Goal: Task Accomplishment & Management: Use online tool/utility

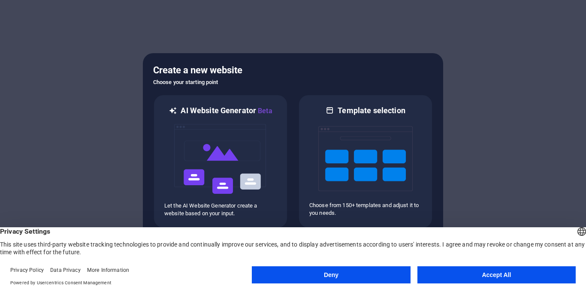
click at [464, 271] on button "Accept All" at bounding box center [497, 275] width 158 height 17
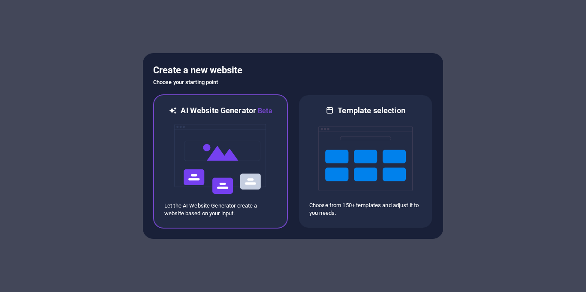
click at [253, 160] on img at bounding box center [220, 159] width 94 height 86
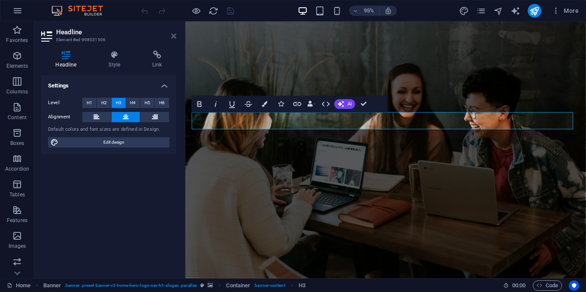
click at [175, 39] on icon at bounding box center [173, 36] width 5 height 7
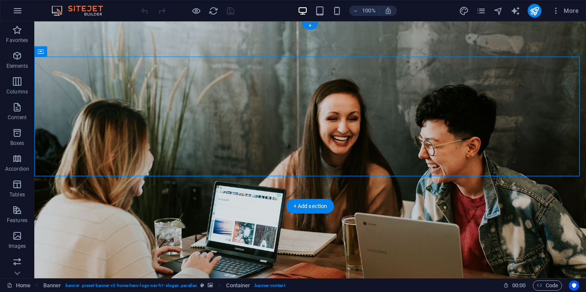
click at [512, 192] on figure at bounding box center [310, 149] width 552 height 257
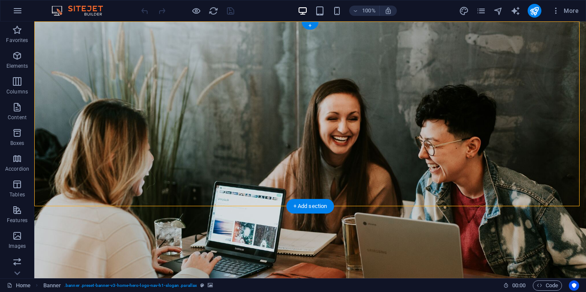
click at [512, 192] on figure at bounding box center [310, 149] width 552 height 257
select select "vh"
select select "header"
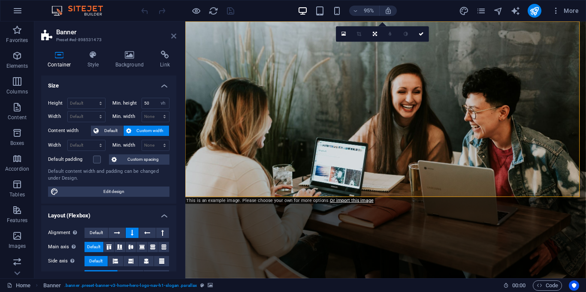
click at [174, 38] on icon at bounding box center [173, 36] width 5 height 7
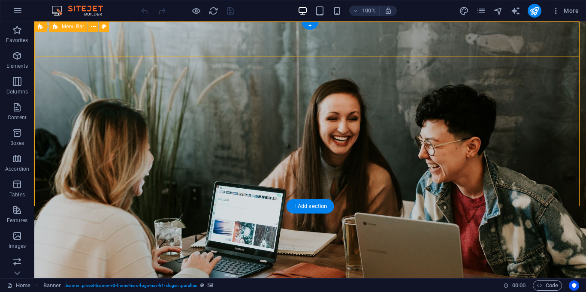
click at [75, 260] on div "SignHub Pvt. Ltd Home About Us Our Values Services Contact" at bounding box center [310, 286] width 552 height 52
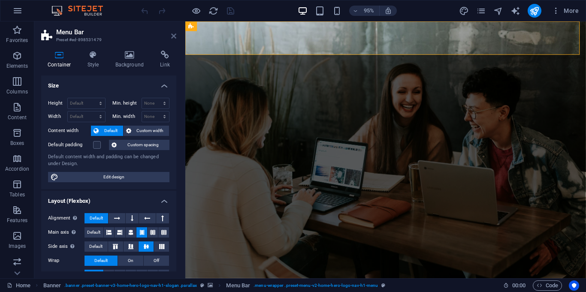
click at [173, 39] on icon at bounding box center [173, 36] width 5 height 7
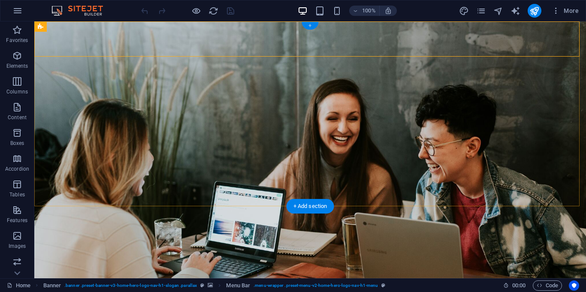
click at [311, 26] on div "+" at bounding box center [310, 26] width 17 height 8
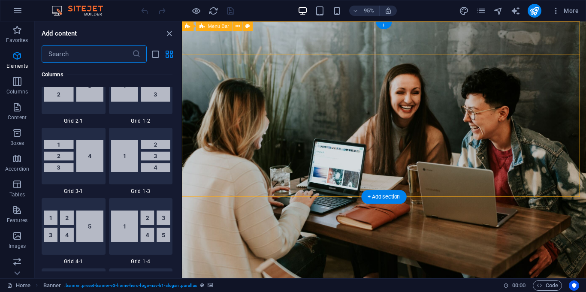
scroll to position [1502, 0]
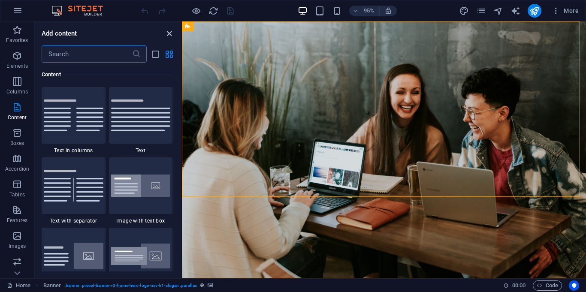
click at [169, 31] on icon "close panel" at bounding box center [169, 34] width 10 height 10
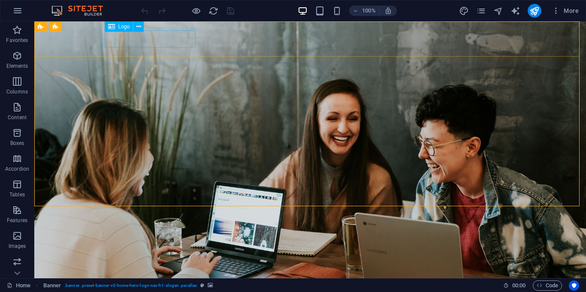
click at [127, 26] on span "Logo" at bounding box center [124, 26] width 12 height 5
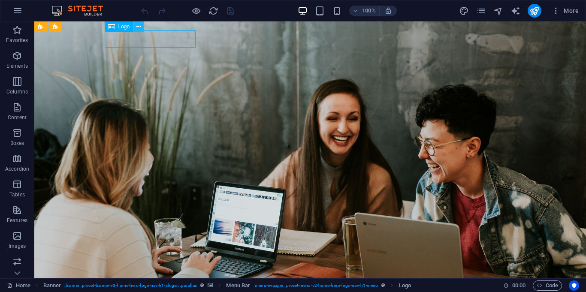
click at [139, 27] on icon at bounding box center [138, 26] width 5 height 9
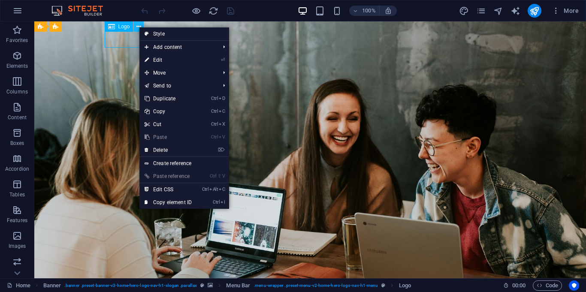
click at [139, 27] on icon at bounding box center [138, 26] width 5 height 9
click at [176, 94] on link "Ctrl D Duplicate" at bounding box center [168, 98] width 58 height 13
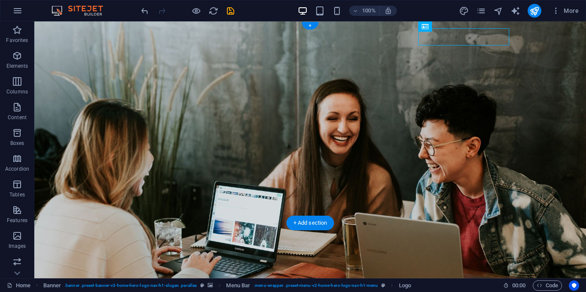
drag, startPoint x: 475, startPoint y: 32, endPoint x: 434, endPoint y: 42, distance: 41.4
click at [434, 289] on div "SignHub Pvt. Ltd" at bounding box center [310, 297] width 405 height 17
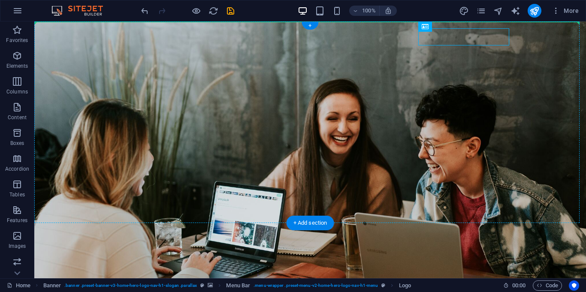
drag, startPoint x: 452, startPoint y: 36, endPoint x: 274, endPoint y: 34, distance: 178.1
drag, startPoint x: 438, startPoint y: 45, endPoint x: 73, endPoint y: 43, distance: 365.2
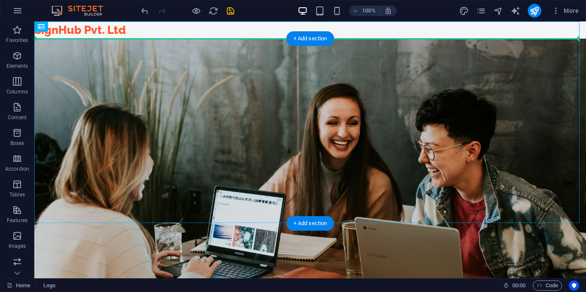
drag, startPoint x: 88, startPoint y: 25, endPoint x: 89, endPoint y: 42, distance: 17.2
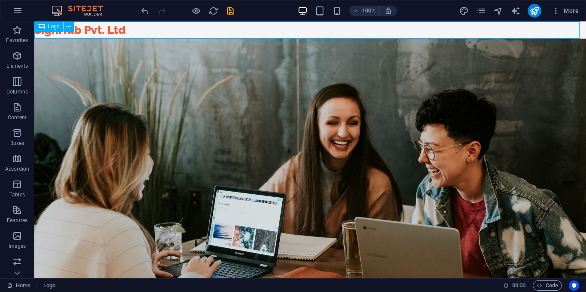
click at [48, 25] on span "Logo" at bounding box center [54, 26] width 12 height 5
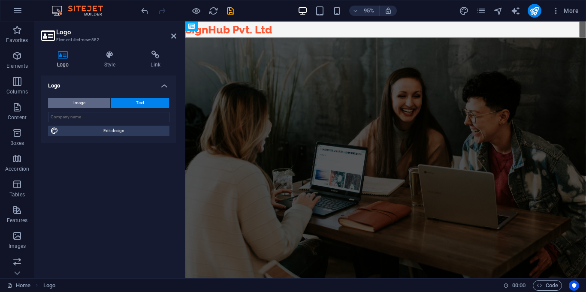
click at [92, 104] on button "Image" at bounding box center [79, 103] width 62 height 10
select select "DISABLED_OPTION_VALUE"
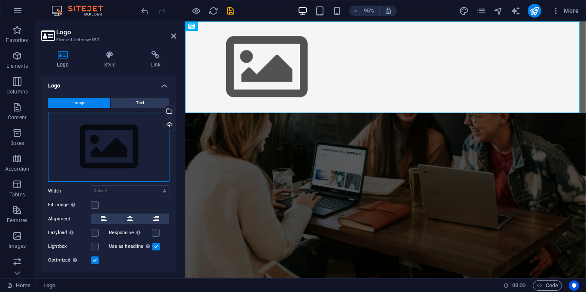
click at [142, 144] on div "Drag files here, click to choose files or select files from Files or our free s…" at bounding box center [108, 147] width 121 height 70
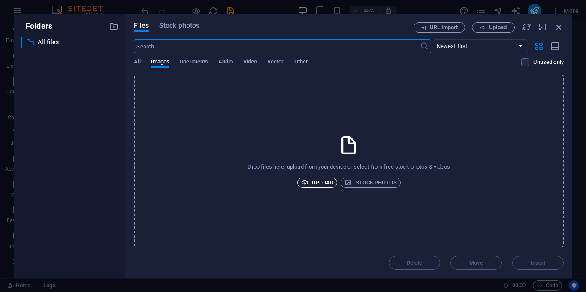
click at [324, 184] on span "Upload" at bounding box center [317, 183] width 33 height 10
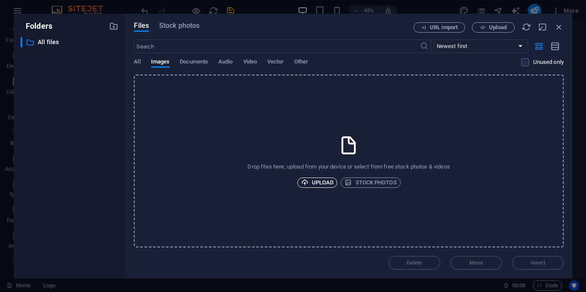
click at [320, 182] on span "Upload" at bounding box center [317, 183] width 33 height 10
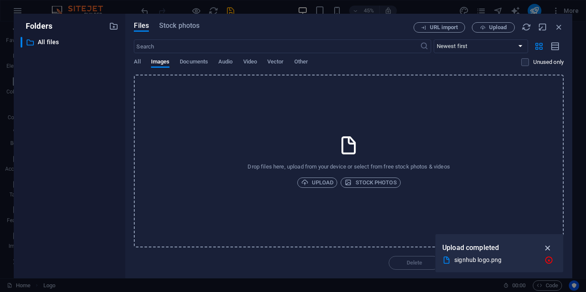
click at [545, 248] on icon "button" at bounding box center [548, 247] width 10 height 9
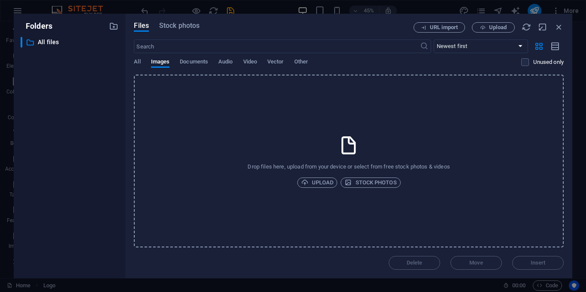
click at [318, 188] on div "Drop files here, upload from your device or select from free stock photos & vid…" at bounding box center [349, 161] width 430 height 173
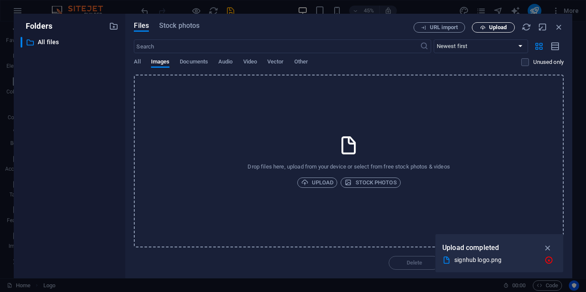
click at [503, 25] on span "Upload" at bounding box center [498, 27] width 18 height 5
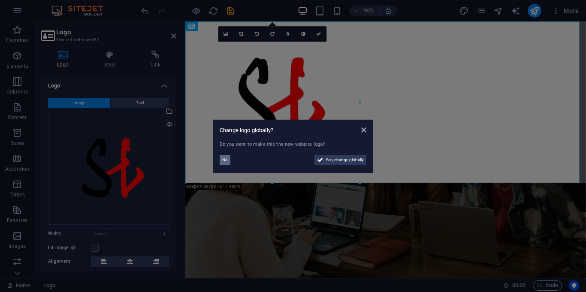
click at [224, 156] on span "No" at bounding box center [225, 160] width 6 height 10
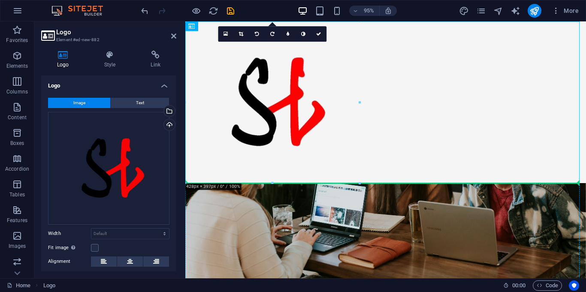
drag, startPoint x: 276, startPoint y: 109, endPoint x: 251, endPoint y: 229, distance: 122.0
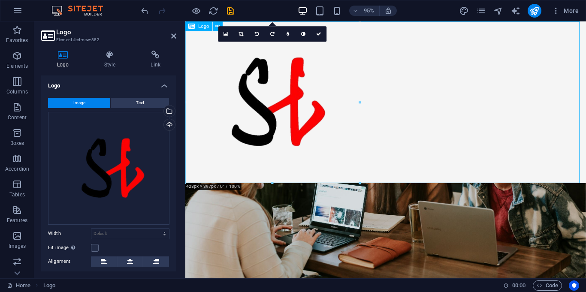
click at [333, 75] on div at bounding box center [396, 106] width 422 height 170
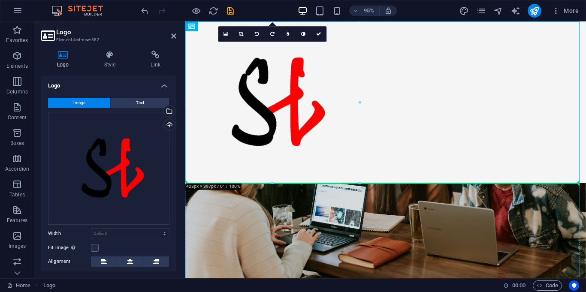
drag, startPoint x: 289, startPoint y: 86, endPoint x: 249, endPoint y: 254, distance: 172.8
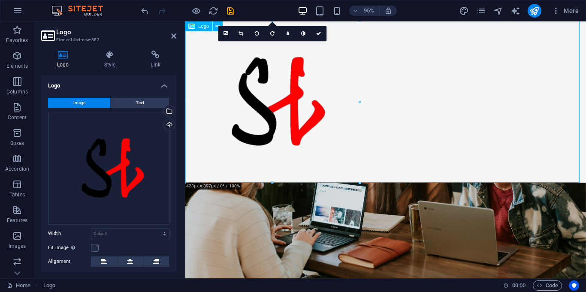
click at [258, 103] on div at bounding box center [396, 106] width 422 height 170
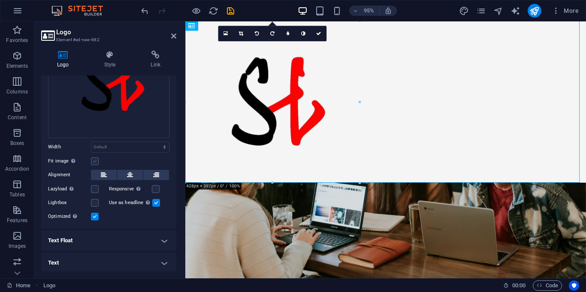
click at [96, 160] on label at bounding box center [95, 161] width 8 height 8
click at [0, 0] on input "Fit image Automatically fit image to a fixed width and height" at bounding box center [0, 0] width 0 height 0
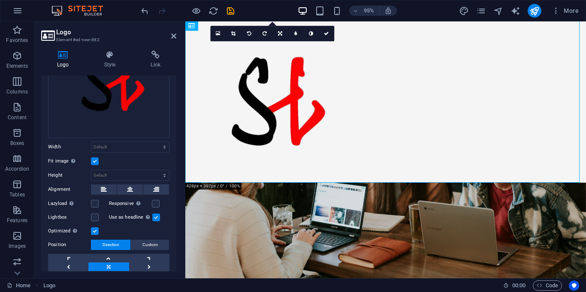
click at [96, 160] on label at bounding box center [95, 161] width 8 height 8
click at [0, 0] on input "Fit image Automatically fit image to a fixed width and height" at bounding box center [0, 0] width 0 height 0
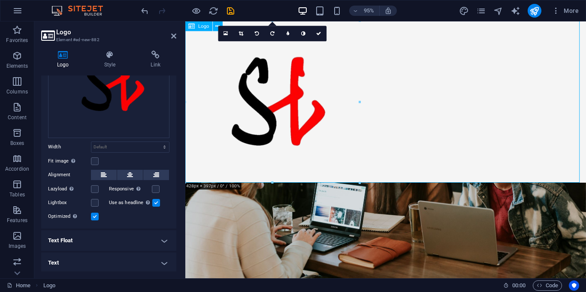
drag, startPoint x: 544, startPoint y: 203, endPoint x: 253, endPoint y: 83, distance: 314.8
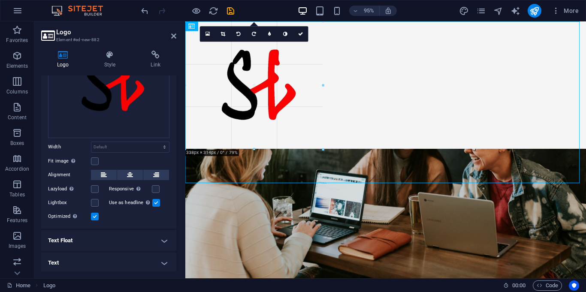
drag, startPoint x: 358, startPoint y: 100, endPoint x: 318, endPoint y: 107, distance: 40.9
type input "338"
select select "px"
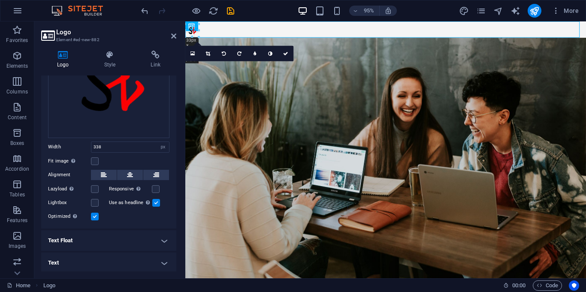
drag, startPoint x: 322, startPoint y: 149, endPoint x: 190, endPoint y: 11, distance: 190.9
drag, startPoint x: 196, startPoint y: 34, endPoint x: 207, endPoint y: 85, distance: 51.9
drag, startPoint x: 196, startPoint y: 34, endPoint x: 214, endPoint y: 105, distance: 72.5
drag, startPoint x: 379, startPoint y: 47, endPoint x: 285, endPoint y: 174, distance: 158.3
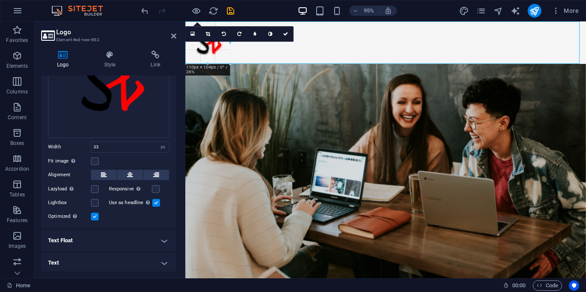
drag, startPoint x: 196, startPoint y: 35, endPoint x: 248, endPoint y: 65, distance: 60.7
type input "109"
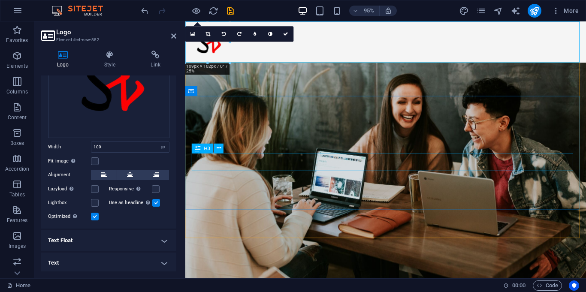
drag, startPoint x: 403, startPoint y: 65, endPoint x: 271, endPoint y: 168, distance: 167.2
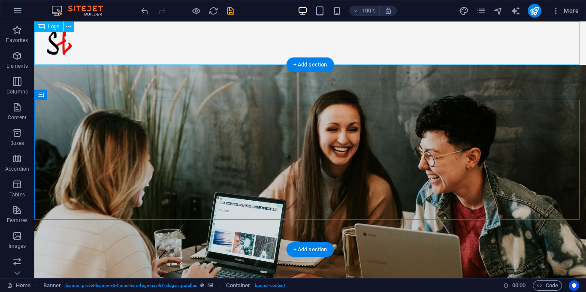
click at [233, 50] on div at bounding box center [310, 42] width 552 height 43
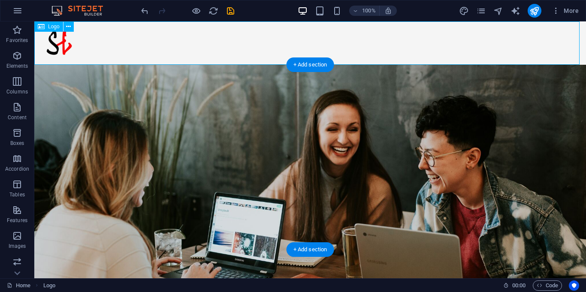
click at [66, 41] on div at bounding box center [310, 42] width 552 height 43
click at [67, 28] on icon at bounding box center [68, 26] width 5 height 9
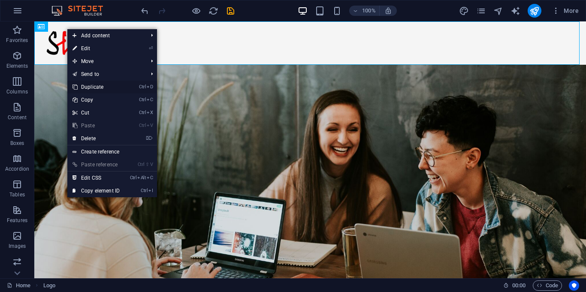
click at [121, 89] on link "Ctrl D Duplicate" at bounding box center [96, 87] width 58 height 13
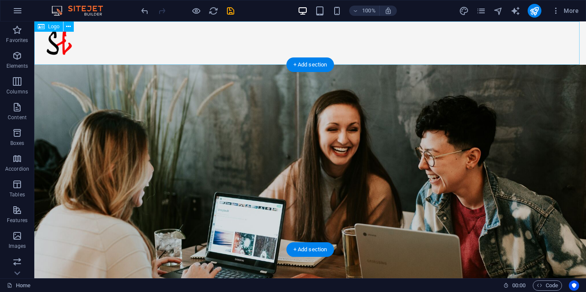
click at [156, 32] on div at bounding box center [310, 42] width 552 height 43
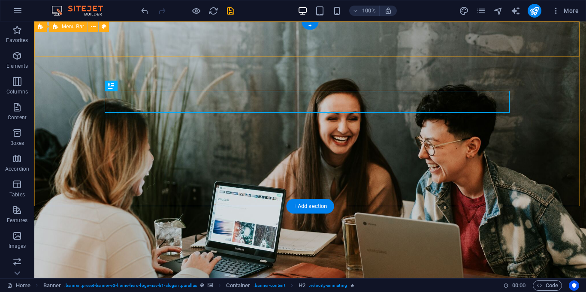
click at [84, 260] on div "SignHub Pvt. Ltd Home About Us Our Values Services Contact" at bounding box center [310, 286] width 552 height 52
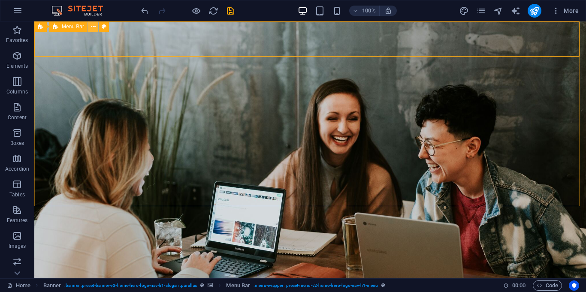
click at [94, 28] on icon at bounding box center [93, 26] width 5 height 9
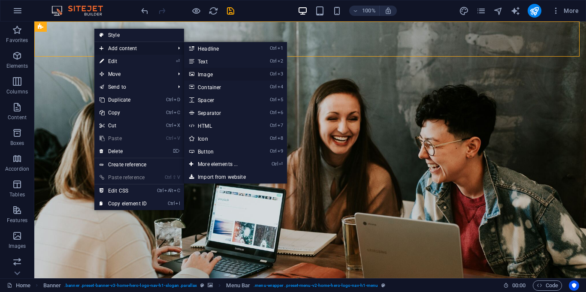
click at [219, 72] on link "Ctrl 3 Image" at bounding box center [219, 74] width 71 height 13
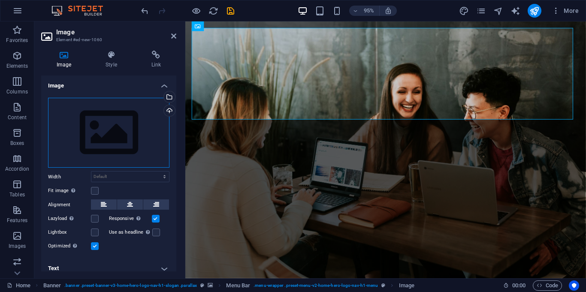
click at [123, 138] on div "Drag files here, click to choose files or select files from Files or our free s…" at bounding box center [108, 133] width 121 height 70
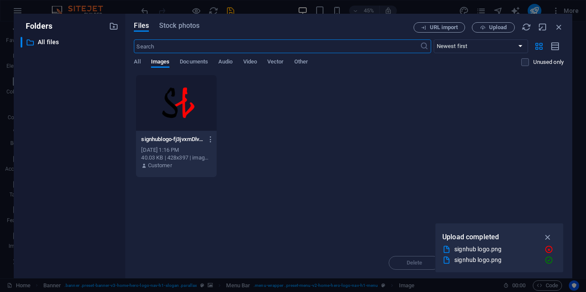
click at [178, 124] on div at bounding box center [176, 103] width 80 height 56
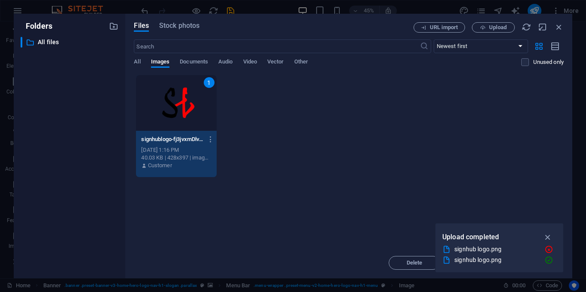
click at [178, 124] on div "1" at bounding box center [176, 103] width 80 height 56
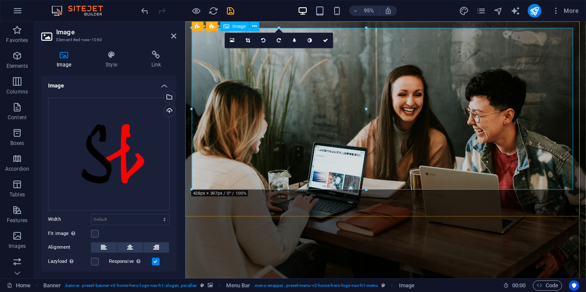
drag, startPoint x: 551, startPoint y: 130, endPoint x: 305, endPoint y: 110, distance: 247.6
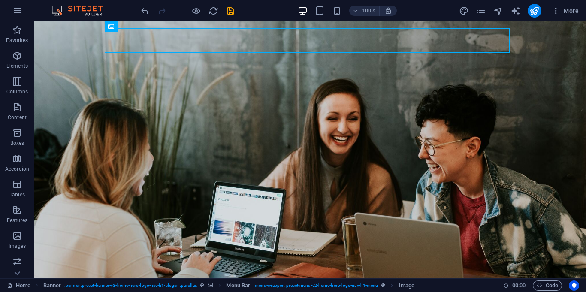
click at [157, 32] on div at bounding box center [307, 40] width 405 height 24
drag, startPoint x: 509, startPoint y: 32, endPoint x: 161, endPoint y: 44, distance: 347.8
click at [161, 44] on div at bounding box center [307, 40] width 405 height 24
drag, startPoint x: 161, startPoint y: 44, endPoint x: 110, endPoint y: 43, distance: 51.5
click at [110, 43] on div at bounding box center [307, 40] width 405 height 24
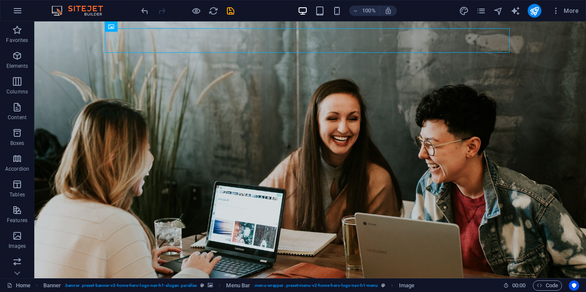
drag, startPoint x: 110, startPoint y: 43, endPoint x: 79, endPoint y: 48, distance: 31.8
click at [79, 48] on div "H2 Banner Container Menu Banner Menu Bar H3 Spacer Spacer Logo Preset Logo Logo…" at bounding box center [310, 149] width 552 height 257
click at [79, 48] on div at bounding box center [306, 125] width 545 height 209
click at [139, 24] on icon at bounding box center [140, 26] width 5 height 9
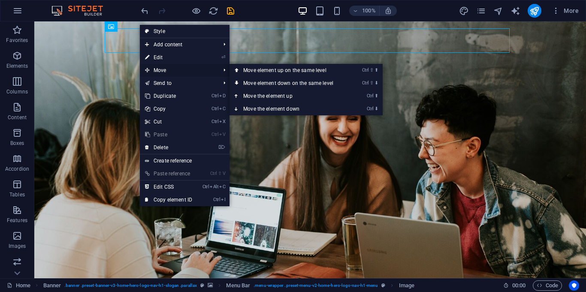
click at [165, 70] on span "Move" at bounding box center [178, 70] width 77 height 13
click at [288, 86] on link "Ctrl ⇧ ⬇ Move element down on the same level" at bounding box center [290, 83] width 121 height 13
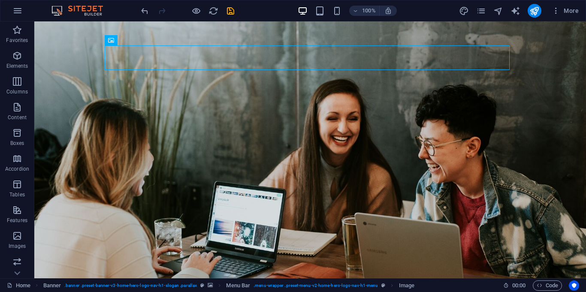
drag, startPoint x: 168, startPoint y: 51, endPoint x: 113, endPoint y: 48, distance: 55.4
click at [113, 48] on div at bounding box center [307, 57] width 405 height 24
drag, startPoint x: 113, startPoint y: 48, endPoint x: 83, endPoint y: 47, distance: 29.6
click at [83, 47] on div "H2 Banner Container Menu Banner Menu Bar H3 Spacer Spacer Logo Preset Logo Logo…" at bounding box center [310, 149] width 552 height 257
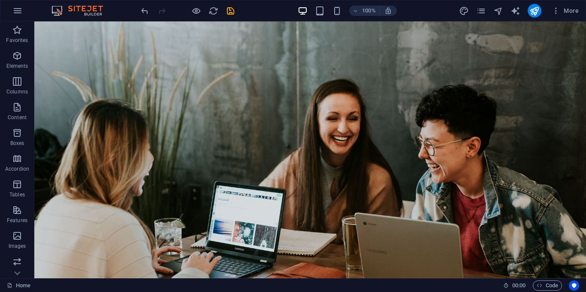
click at [220, 38] on div at bounding box center [306, 113] width 545 height 185
click at [249, 43] on div at bounding box center [306, 113] width 545 height 185
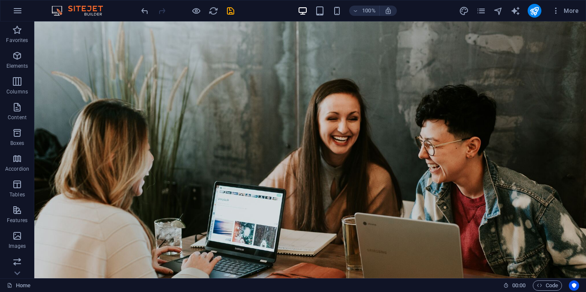
click at [249, 43] on div at bounding box center [306, 113] width 545 height 185
click at [215, 84] on div at bounding box center [306, 117] width 545 height 120
click at [216, 16] on div at bounding box center [187, 11] width 96 height 14
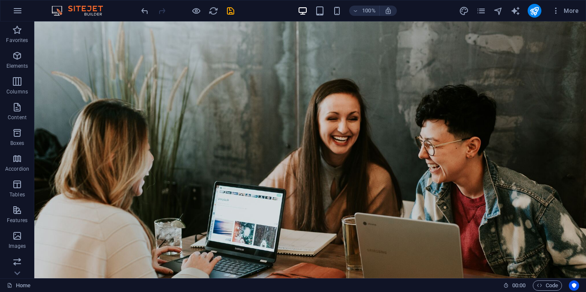
click at [453, 32] on div at bounding box center [306, 113] width 545 height 185
drag, startPoint x: 381, startPoint y: 157, endPoint x: 318, endPoint y: 155, distance: 62.7
click at [318, 155] on div at bounding box center [306, 117] width 545 height 120
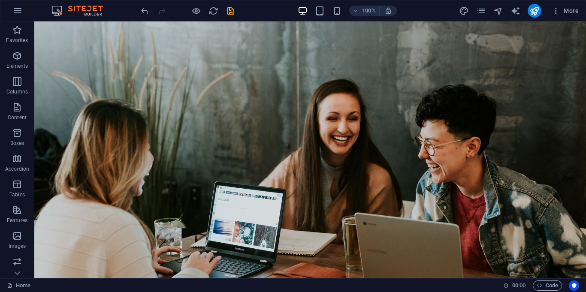
click at [17, 60] on icon "button" at bounding box center [17, 56] width 10 height 10
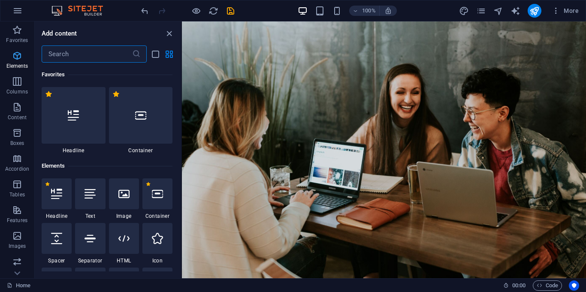
scroll to position [0, 0]
click at [17, 60] on icon "button" at bounding box center [17, 56] width 10 height 10
click at [149, 112] on div at bounding box center [141, 115] width 64 height 57
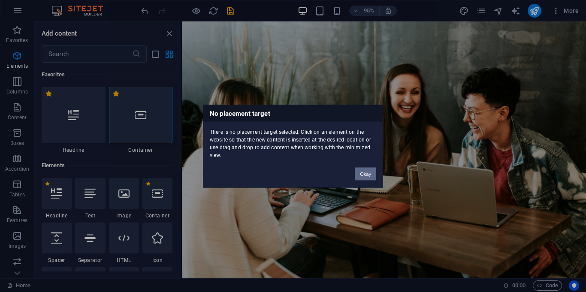
click at [365, 175] on button "Okay" at bounding box center [365, 173] width 21 height 13
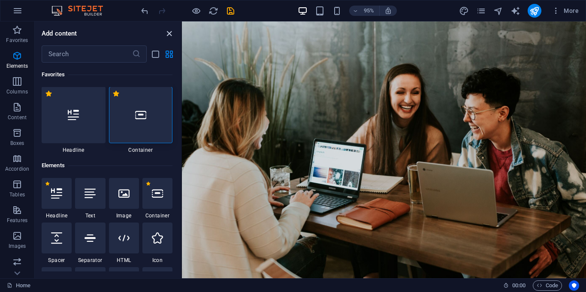
click at [170, 33] on icon "close panel" at bounding box center [169, 34] width 10 height 10
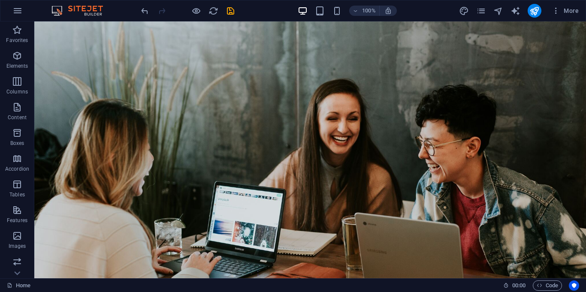
click at [221, 15] on div at bounding box center [187, 11] width 96 height 14
click at [215, 10] on icon "reload" at bounding box center [214, 11] width 10 height 10
click at [216, 13] on icon "reload" at bounding box center [214, 11] width 10 height 10
click at [100, 40] on div at bounding box center [310, 149] width 552 height 257
click at [120, 42] on div at bounding box center [310, 149] width 552 height 257
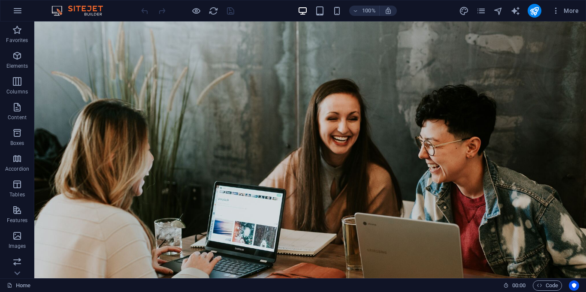
click at [120, 42] on div at bounding box center [310, 149] width 552 height 257
click at [558, 17] on button "More" at bounding box center [565, 11] width 34 height 14
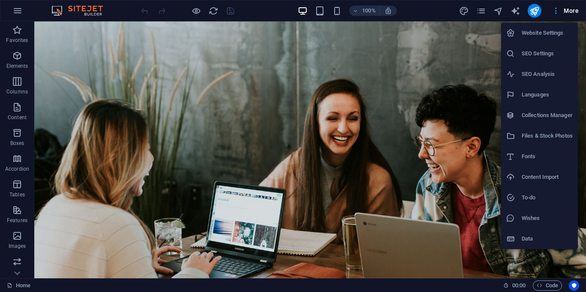
click at [558, 17] on div at bounding box center [293, 146] width 586 height 292
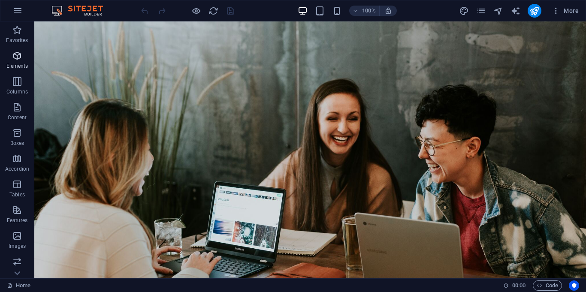
click at [18, 60] on icon "button" at bounding box center [17, 56] width 10 height 10
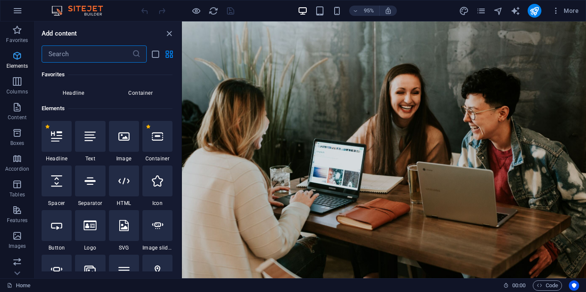
scroll to position [91, 0]
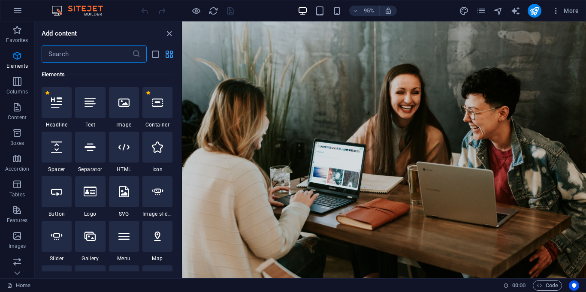
click at [164, 51] on icon "grid-view" at bounding box center [169, 54] width 10 height 10
click at [129, 113] on div at bounding box center [124, 102] width 30 height 31
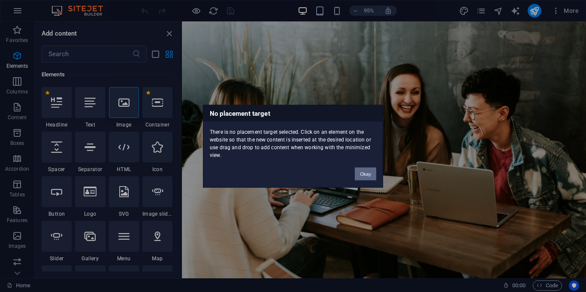
click at [360, 173] on button "Okay" at bounding box center [365, 173] width 21 height 13
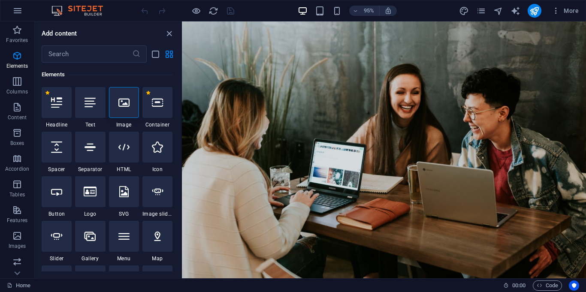
click at [174, 43] on div "Add content ​ Favorites 1 Star Headline 1 Star Container Elements 1 Star Headli…" at bounding box center [108, 149] width 146 height 257
click at [169, 38] on icon "close panel" at bounding box center [169, 34] width 10 height 10
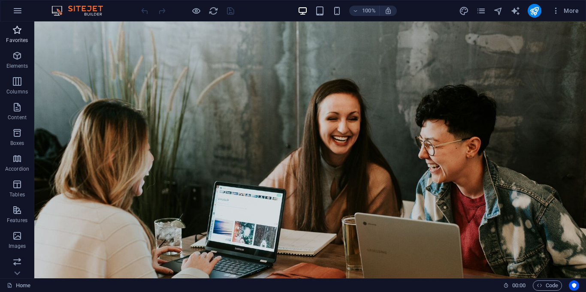
click at [16, 32] on icon "button" at bounding box center [17, 30] width 10 height 10
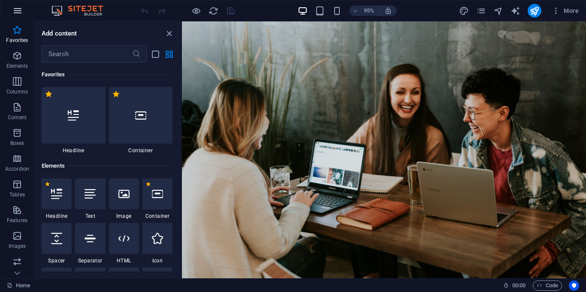
click at [18, 8] on icon "button" at bounding box center [17, 11] width 10 height 10
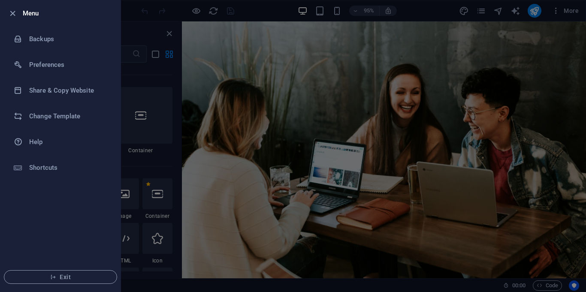
click at [18, 8] on div at bounding box center [14, 13] width 15 height 10
click at [167, 30] on div at bounding box center [293, 146] width 586 height 292
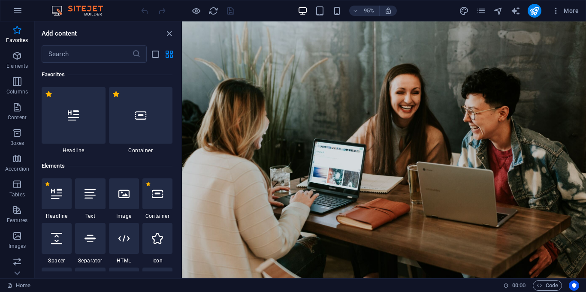
click at [167, 30] on icon "close panel" at bounding box center [169, 34] width 10 height 10
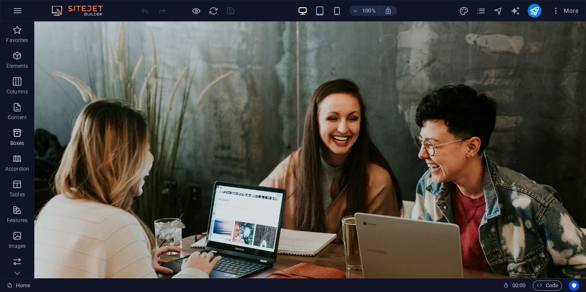
click at [16, 139] on span "Boxes" at bounding box center [17, 138] width 34 height 21
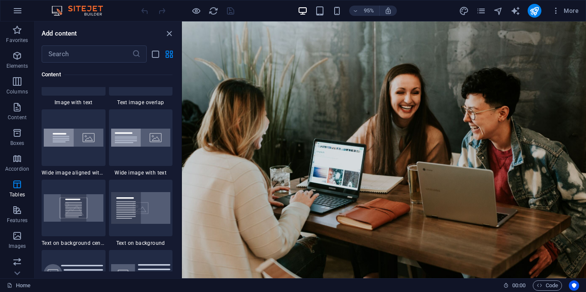
scroll to position [1584, 0]
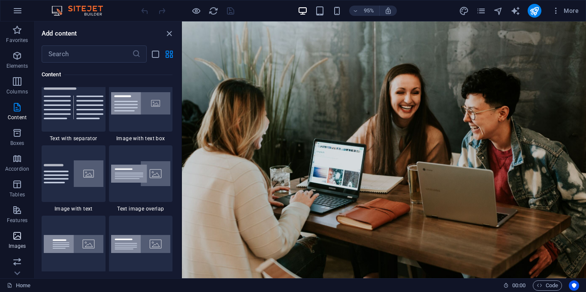
click at [16, 235] on icon "button" at bounding box center [17, 236] width 10 height 10
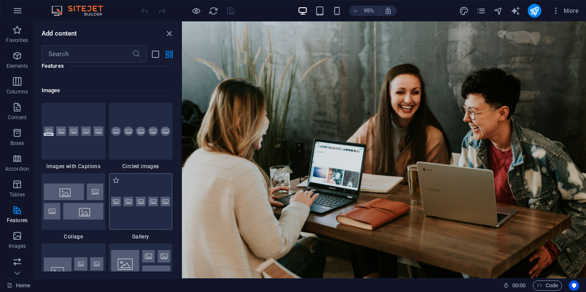
scroll to position [4334, 0]
click at [154, 152] on div at bounding box center [141, 132] width 64 height 57
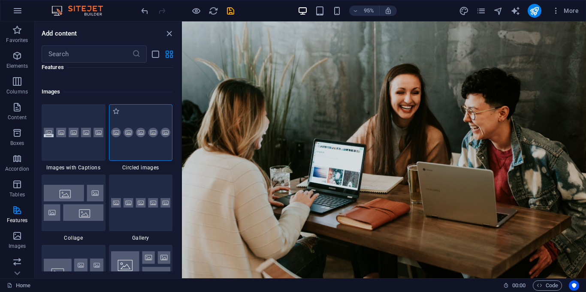
click at [154, 152] on div at bounding box center [141, 132] width 64 height 57
click at [146, 135] on img at bounding box center [141, 133] width 60 height 10
drag, startPoint x: 151, startPoint y: 127, endPoint x: 227, endPoint y: 38, distance: 117.4
click at [219, 104] on div at bounding box center [384, 149] width 404 height 257
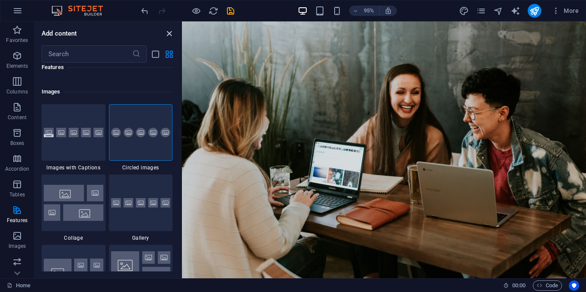
click at [173, 38] on icon "close panel" at bounding box center [169, 34] width 10 height 10
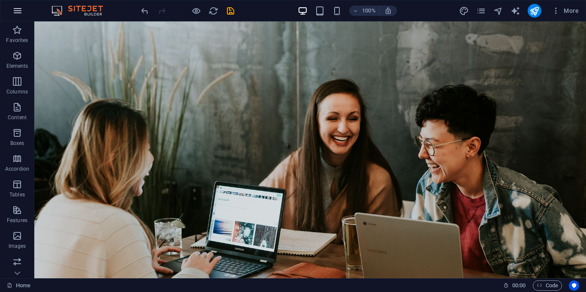
click at [20, 10] on icon "button" at bounding box center [17, 11] width 10 height 10
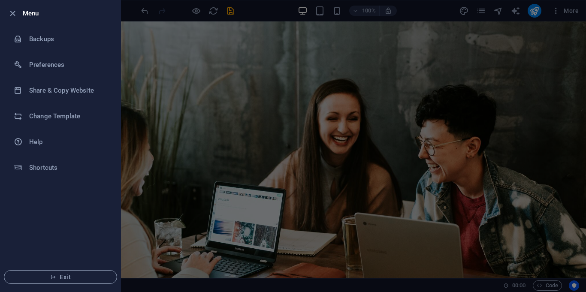
click at [20, 10] on div at bounding box center [14, 13] width 15 height 10
click at [11, 18] on icon "button" at bounding box center [13, 14] width 10 height 10
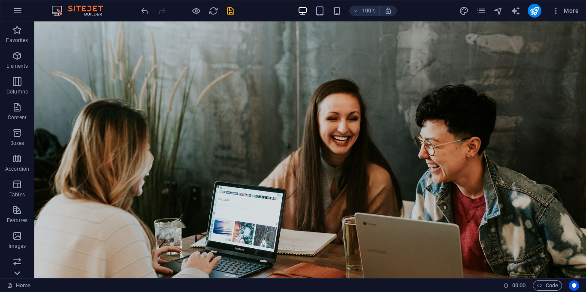
click at [18, 33] on icon at bounding box center [17, 27] width 12 height 12
click at [86, 149] on div at bounding box center [310, 149] width 552 height 257
click at [373, 230] on div at bounding box center [310, 149] width 552 height 257
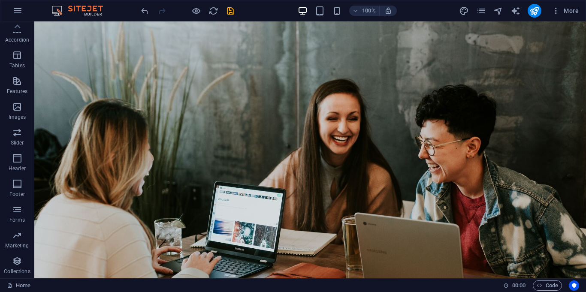
click at [373, 230] on div at bounding box center [310, 149] width 552 height 257
click at [582, 99] on div at bounding box center [310, 149] width 552 height 257
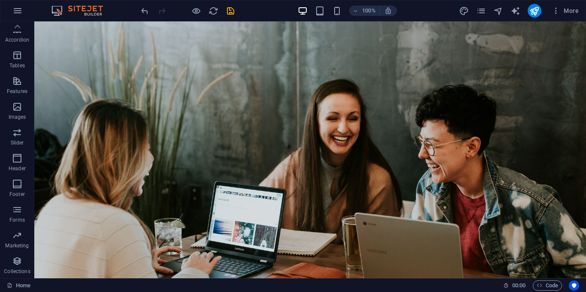
click at [582, 99] on div at bounding box center [310, 149] width 552 height 257
click at [418, 203] on div at bounding box center [310, 149] width 552 height 257
click at [548, 283] on span "Code" at bounding box center [547, 286] width 21 height 10
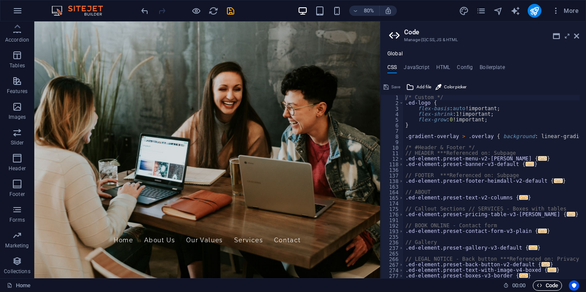
click at [548, 283] on span "Code" at bounding box center [547, 286] width 21 height 10
click at [440, 150] on div "/* Custom */ .ed-logo { flex-basis : auto !important; flex-shrink : 1 !importan…" at bounding box center [584, 189] width 360 height 188
click at [439, 164] on div "/* Custom */ .ed-logo { flex-basis : auto !important; flex-shrink : 1 !importan…" at bounding box center [584, 189] width 360 height 188
type textarea ".ed-element.preset-banner-v3-default {"
click at [417, 69] on h4 "JavaScript" at bounding box center [416, 68] width 25 height 9
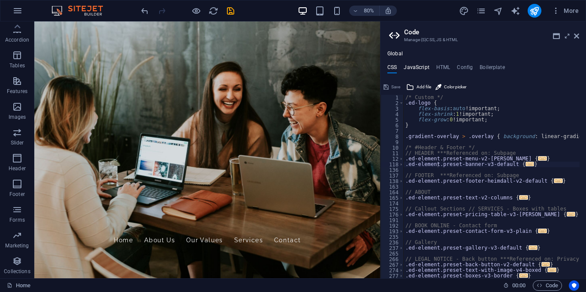
type textarea "/* JS for preset "Menu V2" */"
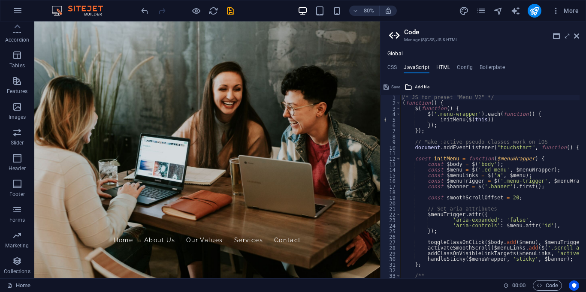
click at [442, 70] on h4 "HTML" at bounding box center [443, 68] width 14 height 9
type textarea "<a href="#main-content" class="wv-link-content button">Skip to main content</a>"
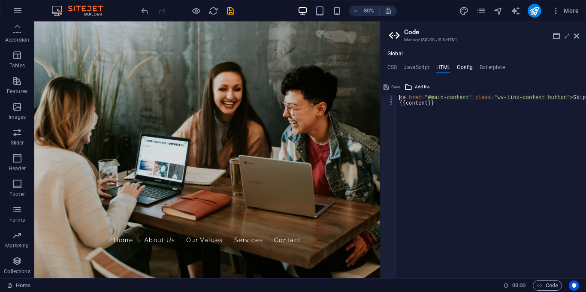
click at [460, 69] on h4 "Config" at bounding box center [465, 68] width 16 height 9
type textarea "$color-background: #f5f5f5;"
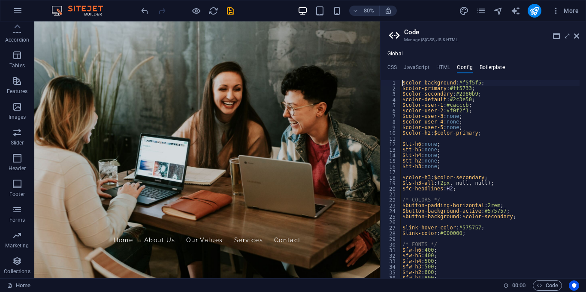
click at [493, 69] on h4 "Boilerplate" at bounding box center [492, 68] width 25 height 9
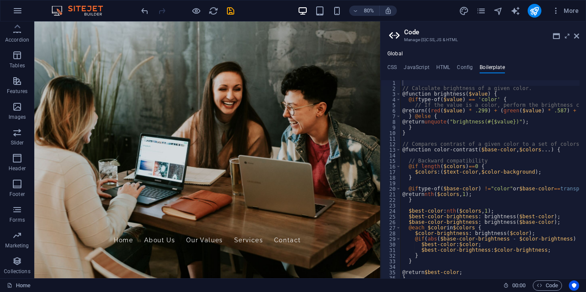
click at [397, 35] on icon at bounding box center [395, 36] width 13 height 12
click at [576, 36] on icon at bounding box center [576, 36] width 5 height 7
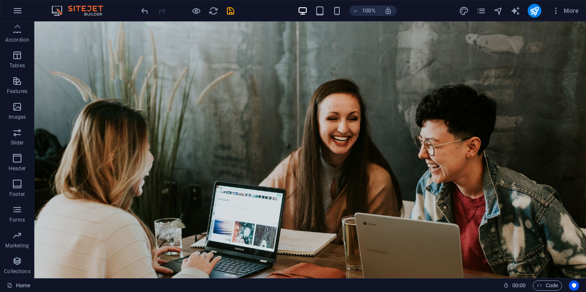
click at [171, 201] on div at bounding box center [310, 149] width 552 height 257
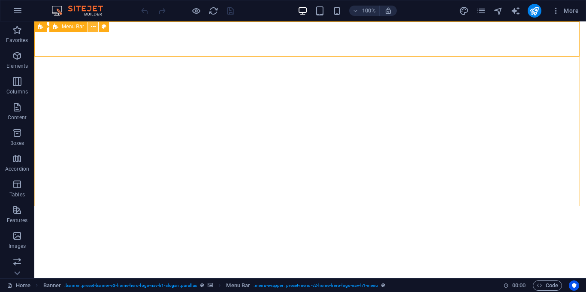
click at [91, 27] on icon at bounding box center [93, 26] width 5 height 9
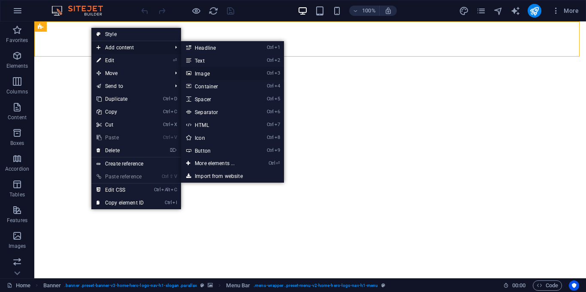
click at [231, 68] on link "Ctrl 3 Image" at bounding box center [216, 73] width 71 height 13
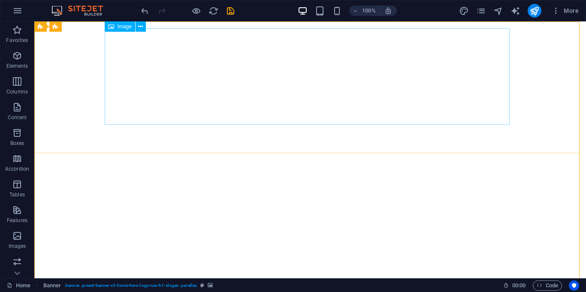
click at [131, 24] on span "Image" at bounding box center [125, 26] width 14 height 5
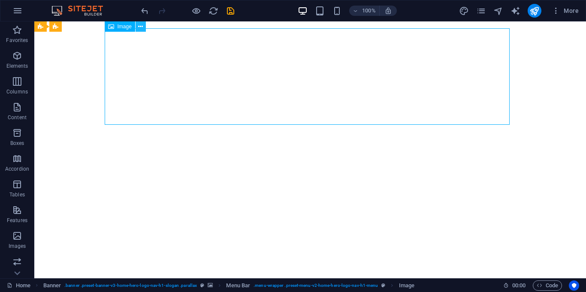
click at [138, 24] on icon at bounding box center [140, 26] width 5 height 9
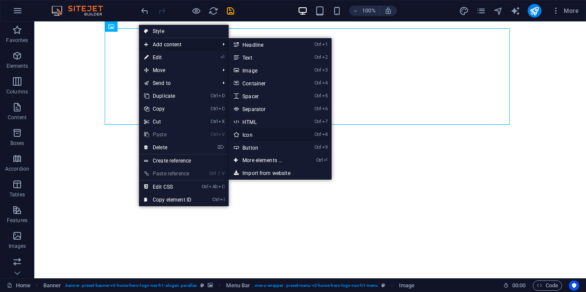
click at [254, 131] on link "Ctrl 8 Icon" at bounding box center [264, 134] width 71 height 13
select select "xMidYMid"
select select "px"
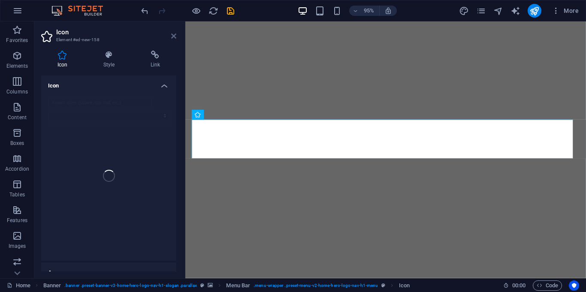
click at [175, 36] on icon at bounding box center [173, 36] width 5 height 7
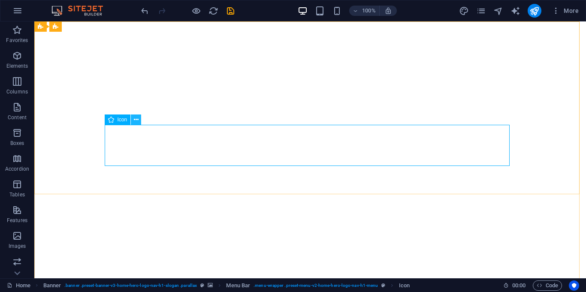
click at [139, 120] on button at bounding box center [136, 120] width 10 height 10
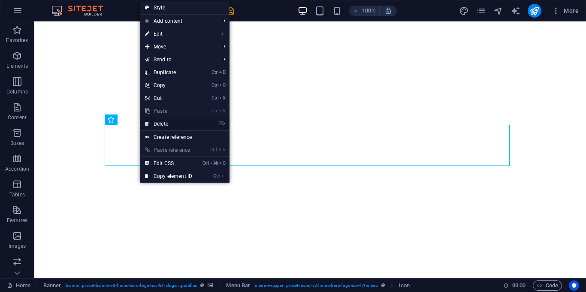
click at [177, 122] on link "⌦ Delete" at bounding box center [169, 124] width 58 height 13
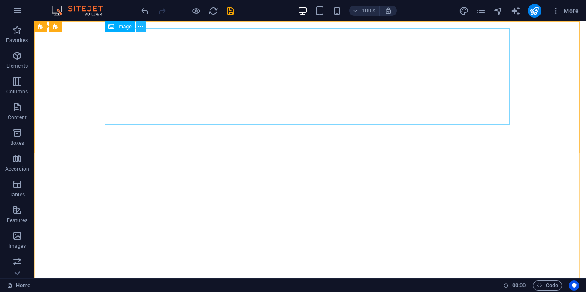
click at [140, 26] on icon at bounding box center [140, 26] width 5 height 9
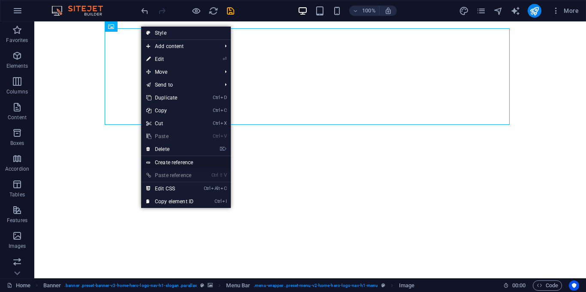
click at [212, 163] on link "Create reference" at bounding box center [186, 162] width 90 height 13
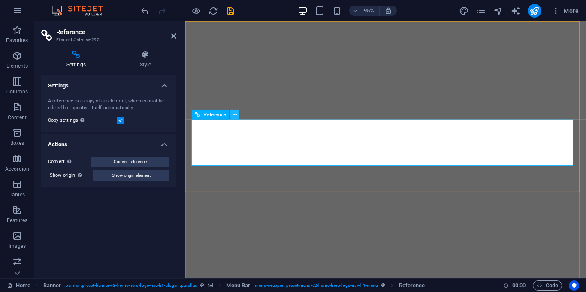
click at [236, 114] on icon at bounding box center [235, 115] width 4 height 9
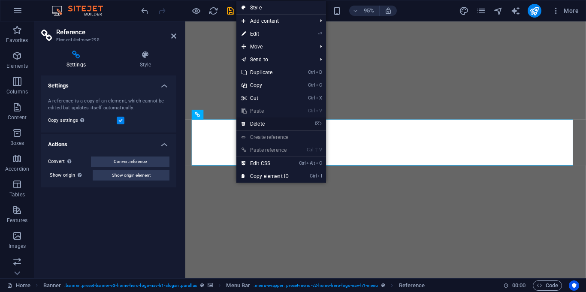
click at [257, 120] on link "⌦ Delete" at bounding box center [265, 124] width 58 height 13
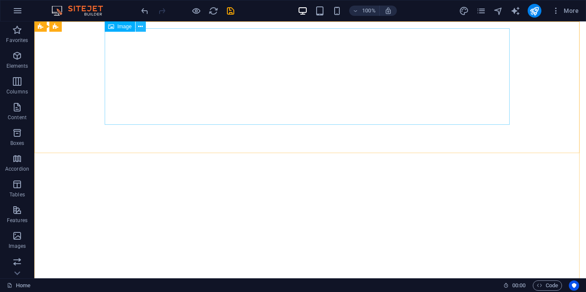
click at [138, 27] on button at bounding box center [141, 26] width 10 height 10
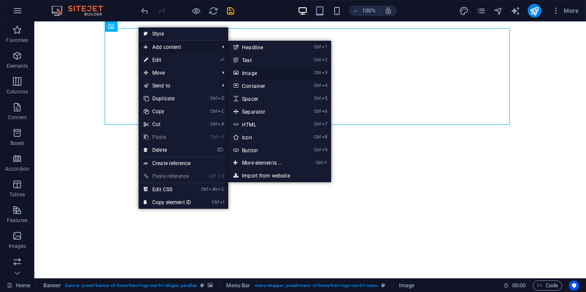
click at [260, 73] on link "Ctrl 3 Image" at bounding box center [263, 73] width 71 height 13
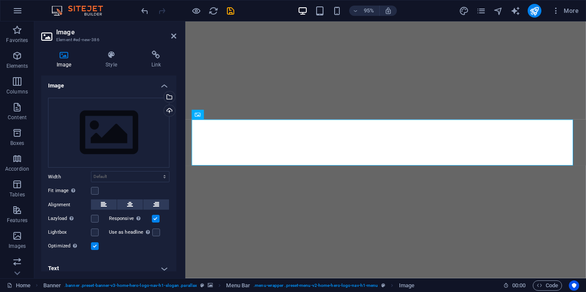
click at [100, 191] on div "Fit image Automatically fit image to a fixed width and height" at bounding box center [108, 191] width 121 height 10
click at [99, 190] on div "Fit image Automatically fit image to a fixed width and height" at bounding box center [108, 191] width 121 height 10
click at [91, 193] on label "Fit image Automatically fit image to a fixed width and height" at bounding box center [69, 191] width 43 height 10
click at [0, 0] on input "Fit image Automatically fit image to a fixed width and height" at bounding box center [0, 0] width 0 height 0
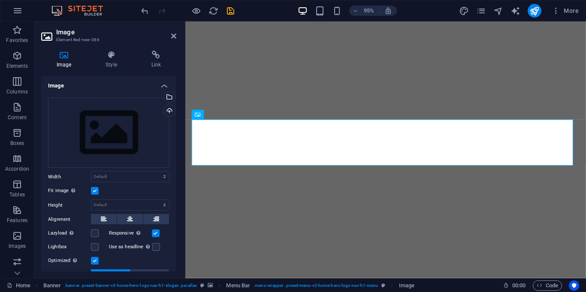
scroll to position [64, 0]
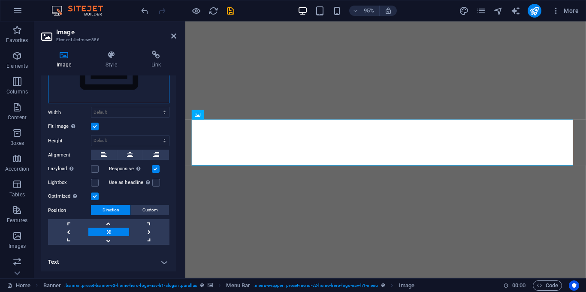
click at [128, 85] on div "Drag files here, click to choose files or select files from Files or our free s…" at bounding box center [108, 68] width 121 height 70
click at [128, 85] on body "SignHub Pvt. Ltd Home Favorites Elements Columns Content Boxes Accordion Tables…" at bounding box center [293, 146] width 586 height 292
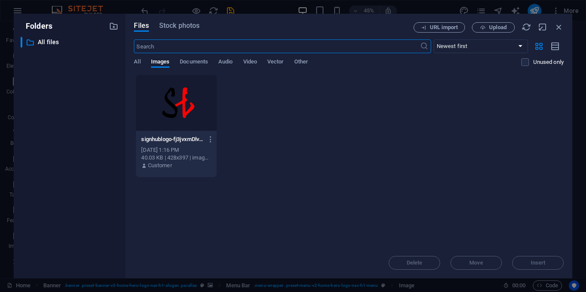
click at [185, 103] on div at bounding box center [176, 103] width 80 height 56
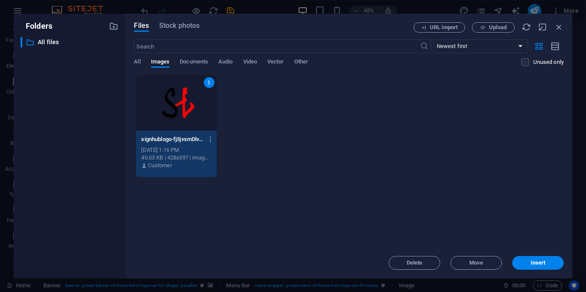
click at [185, 103] on div "1" at bounding box center [176, 103] width 80 height 56
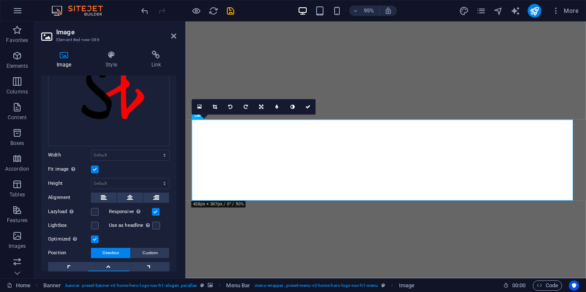
scroll to position [106, 0]
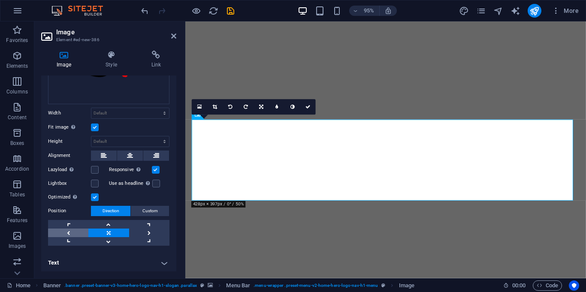
click at [66, 233] on link at bounding box center [68, 233] width 40 height 9
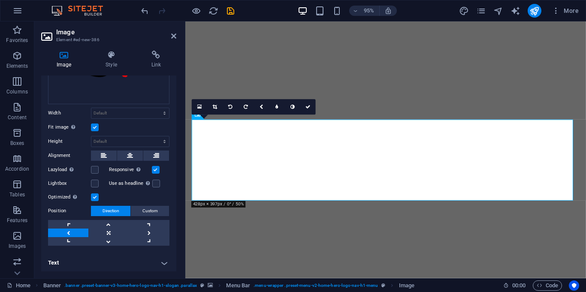
click at [66, 233] on link at bounding box center [68, 233] width 40 height 9
click at [109, 240] on link at bounding box center [108, 241] width 40 height 9
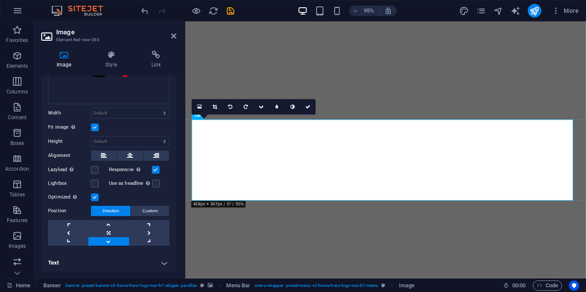
click at [109, 240] on link at bounding box center [108, 241] width 40 height 9
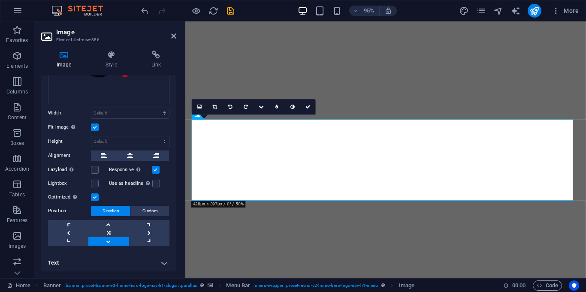
click at [109, 240] on link at bounding box center [108, 241] width 40 height 9
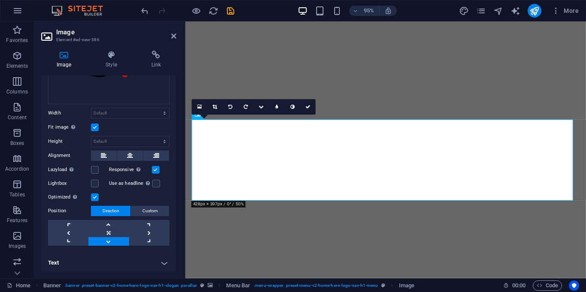
click at [109, 240] on link at bounding box center [108, 241] width 40 height 9
click at [155, 230] on link at bounding box center [149, 233] width 40 height 9
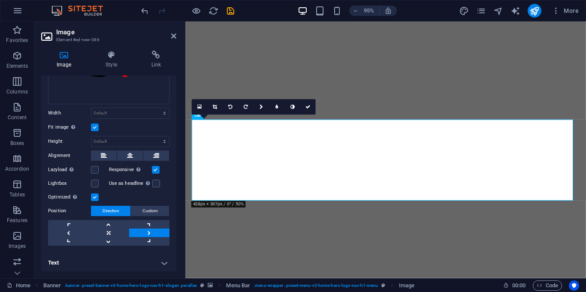
click at [155, 230] on link at bounding box center [149, 233] width 40 height 9
click at [152, 208] on span "Custom" at bounding box center [149, 211] width 15 height 10
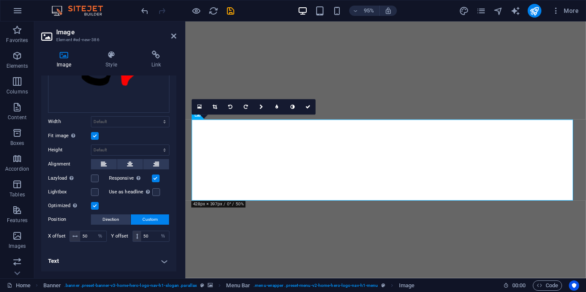
scroll to position [96, 0]
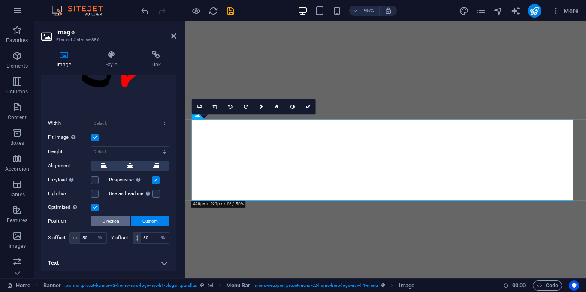
click at [114, 221] on span "Direction" at bounding box center [111, 221] width 17 height 10
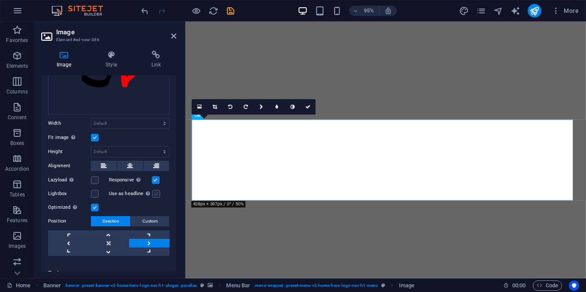
click at [158, 193] on label at bounding box center [156, 194] width 8 height 8
click at [0, 0] on input "Use as headline The image will be wrapped in an H1 headline tag. Useful for giv…" at bounding box center [0, 0] width 0 height 0
click at [158, 193] on label at bounding box center [156, 194] width 8 height 8
click at [0, 0] on input "Use as headline The image will be wrapped in an H1 headline tag. Useful for giv…" at bounding box center [0, 0] width 0 height 0
click at [94, 176] on label at bounding box center [95, 180] width 8 height 8
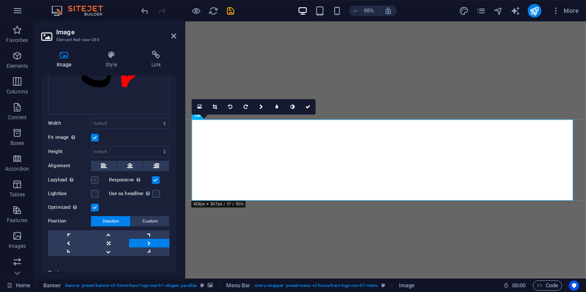
click at [0, 0] on input "Lazyload Loading images after the page loads improves page speed." at bounding box center [0, 0] width 0 height 0
click at [94, 176] on label at bounding box center [95, 180] width 8 height 8
click at [0, 0] on input "Lazyload Loading images after the page loads improves page speed." at bounding box center [0, 0] width 0 height 0
click at [91, 147] on select "Default auto px" at bounding box center [130, 152] width 78 height 10
select select "px"
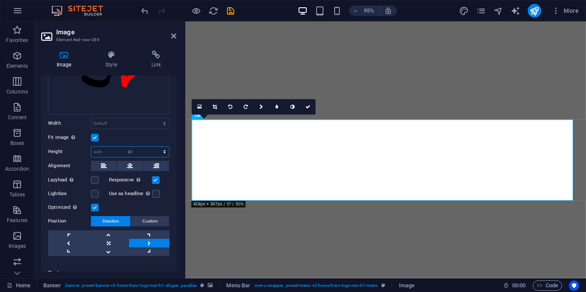
click at [155, 147] on select "Default auto px" at bounding box center [130, 152] width 78 height 10
type input "199"
select select "px"
click at [155, 118] on select "Default auto px rem % em vh vw" at bounding box center [130, 123] width 78 height 10
click at [122, 119] on input "215" at bounding box center [130, 123] width 78 height 10
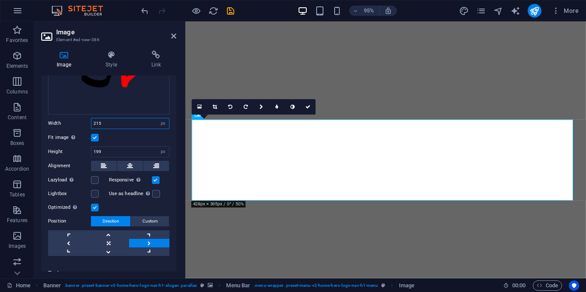
click at [122, 119] on input "215" at bounding box center [130, 123] width 78 height 10
type input "100"
click at [121, 149] on input "199" at bounding box center [130, 152] width 78 height 10
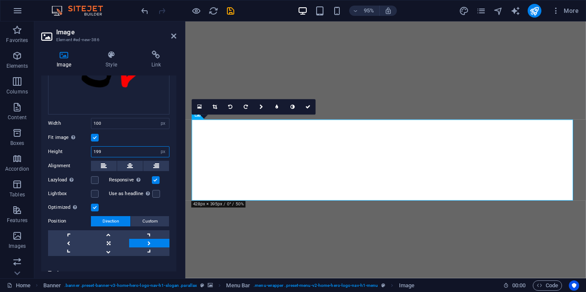
click at [121, 149] on input "199" at bounding box center [130, 152] width 78 height 10
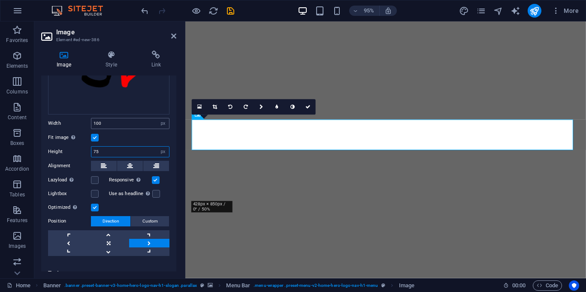
type input "75"
click at [145, 121] on input "100" at bounding box center [130, 123] width 78 height 10
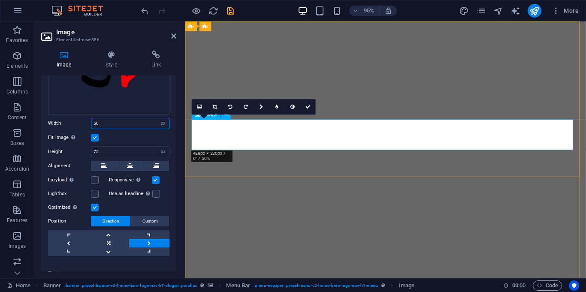
type input "50"
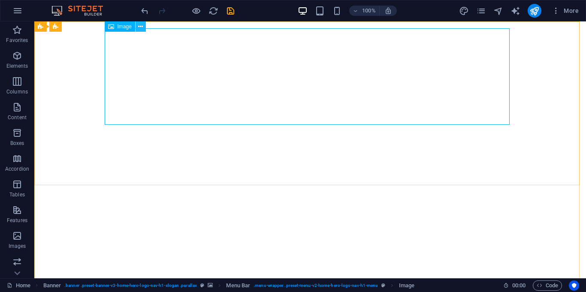
click at [139, 25] on icon at bounding box center [140, 26] width 5 height 9
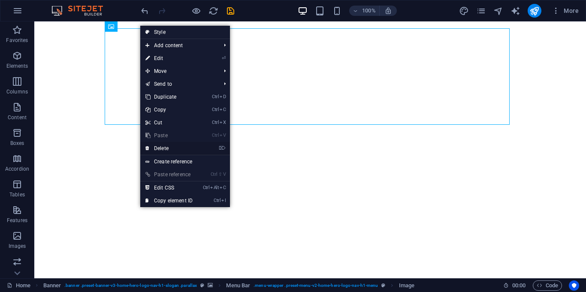
click at [170, 151] on link "⌦ Delete" at bounding box center [169, 148] width 58 height 13
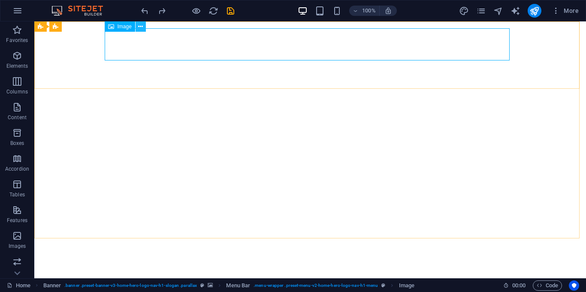
click at [141, 28] on icon at bounding box center [140, 26] width 5 height 9
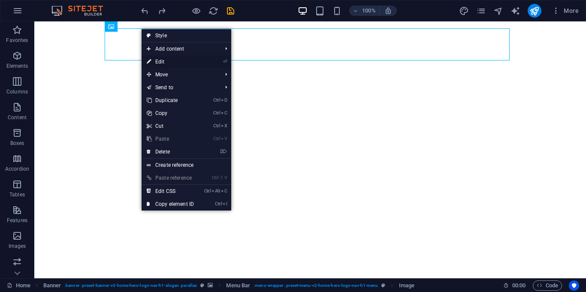
click at [216, 65] on li "⏎ Edit" at bounding box center [187, 61] width 90 height 13
click at [161, 63] on link "⏎ Edit" at bounding box center [171, 61] width 58 height 13
select select "px"
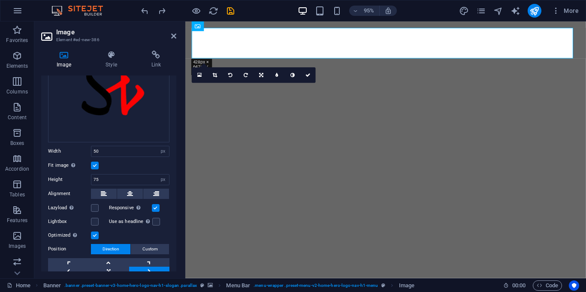
scroll to position [68, 0]
click at [106, 153] on input "50" at bounding box center [130, 152] width 78 height 10
type input "20"
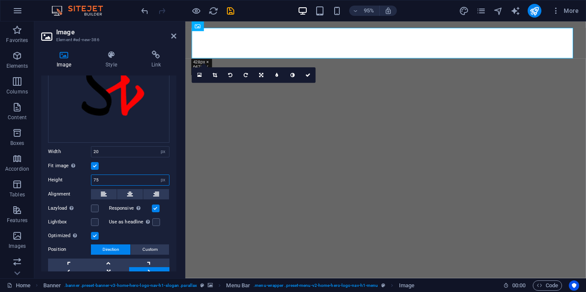
click at [145, 181] on input "75" at bounding box center [130, 180] width 78 height 10
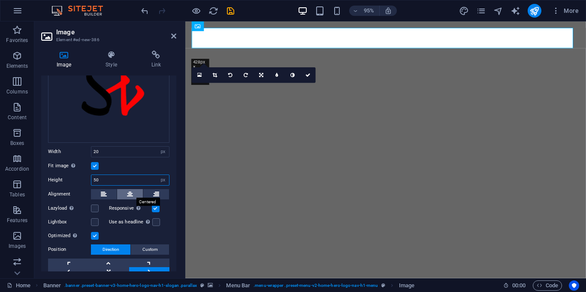
type input "50"
click at [131, 196] on icon at bounding box center [130, 194] width 6 height 10
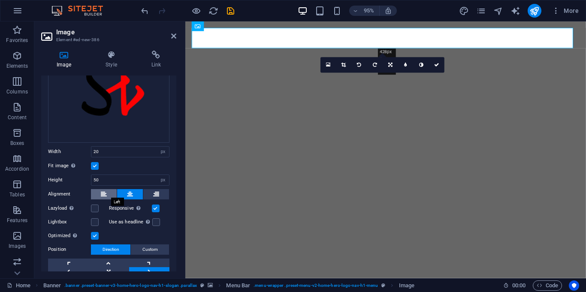
click at [108, 195] on button at bounding box center [104, 194] width 26 height 10
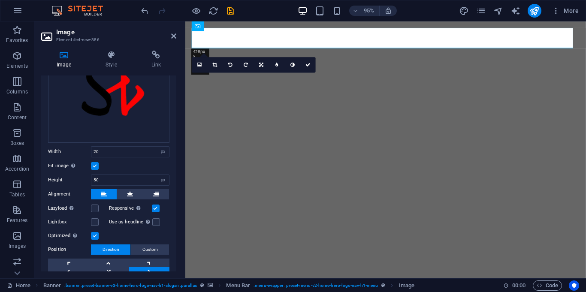
click at [93, 167] on label at bounding box center [95, 166] width 8 height 8
click at [0, 0] on input "Fit image Automatically fit image to a fixed width and height" at bounding box center [0, 0] width 0 height 0
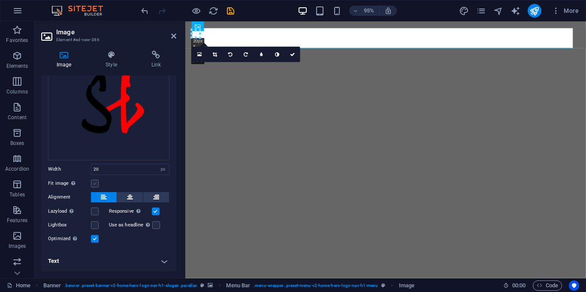
scroll to position [48, 0]
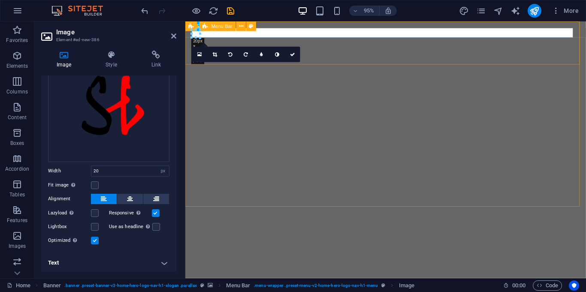
click at [203, 24] on icon at bounding box center [205, 26] width 5 height 10
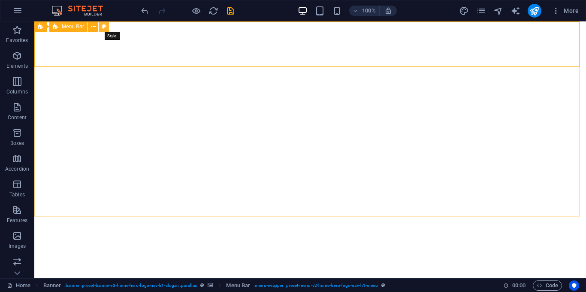
click at [104, 30] on icon at bounding box center [104, 26] width 5 height 9
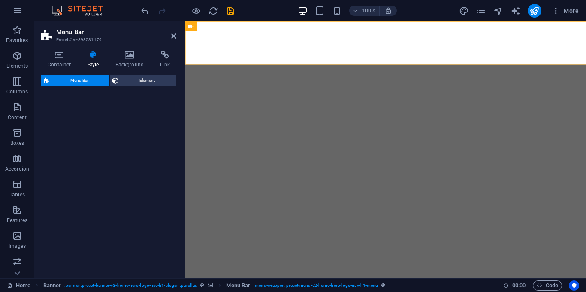
select select "rem"
select select "preset-menu-v2-home-hero-logo-nav-h1-menu"
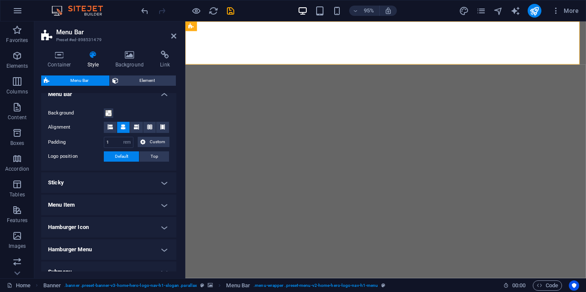
scroll to position [142, 0]
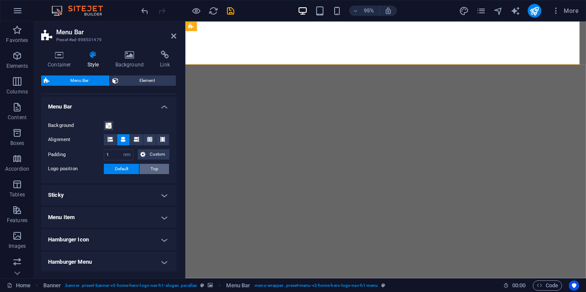
click at [142, 172] on button "Top" at bounding box center [154, 169] width 30 height 10
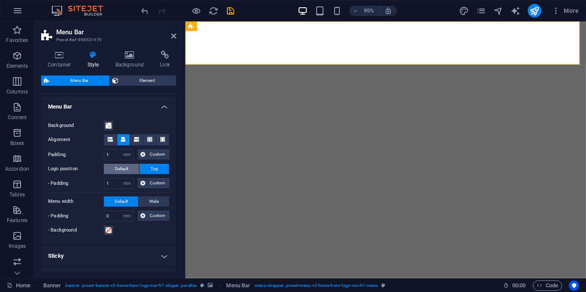
click at [127, 173] on span "Default" at bounding box center [121, 169] width 13 height 10
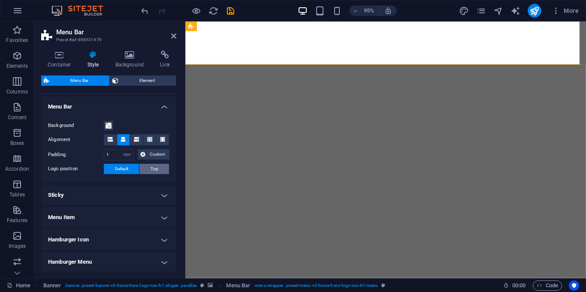
click at [146, 173] on button "Top" at bounding box center [154, 169] width 30 height 10
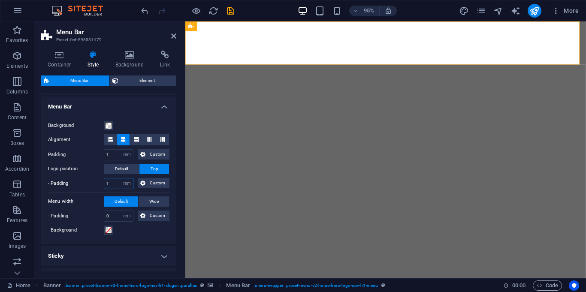
click at [112, 181] on input "1" at bounding box center [118, 184] width 29 height 10
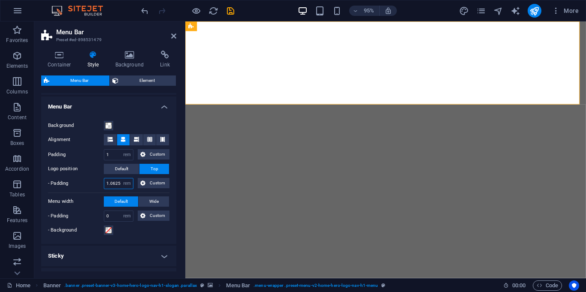
type input "1"
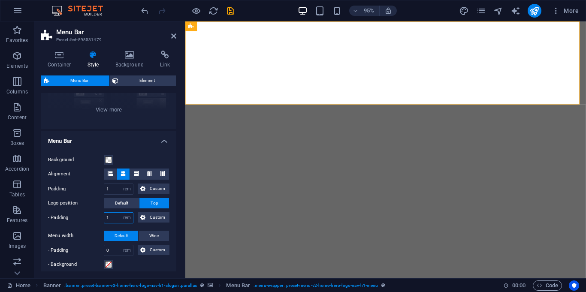
scroll to position [125, 0]
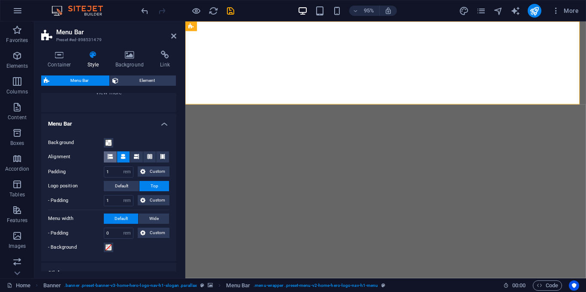
click at [109, 160] on span at bounding box center [110, 156] width 5 height 11
click at [91, 60] on h4 "Style" at bounding box center [95, 60] width 28 height 18
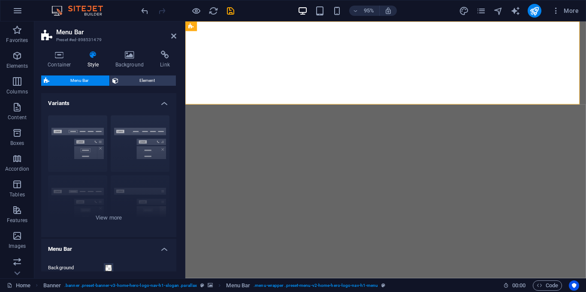
scroll to position [261, 0]
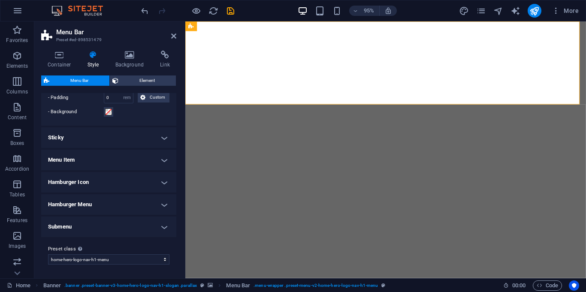
click at [110, 174] on h4 "Hamburger Icon" at bounding box center [108, 182] width 135 height 21
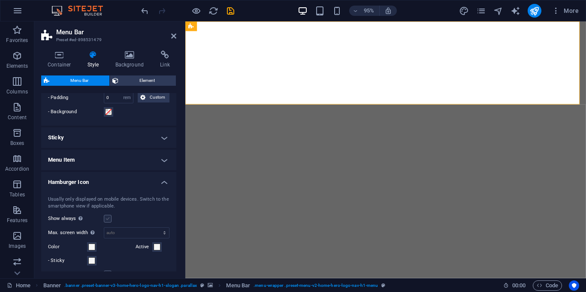
click at [109, 221] on label at bounding box center [108, 219] width 8 height 8
click at [0, 0] on input "Show always Shows the trigger for all viewports." at bounding box center [0, 0] width 0 height 0
click at [109, 221] on label at bounding box center [108, 219] width 8 height 8
click at [0, 0] on input "Show always Shows the trigger for all viewports." at bounding box center [0, 0] width 0 height 0
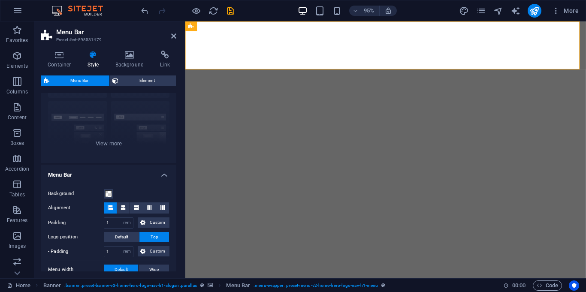
scroll to position [71, 0]
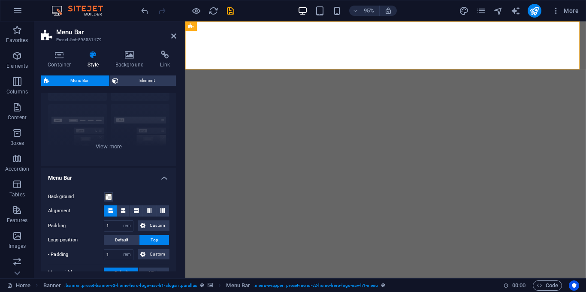
click at [143, 16] on div at bounding box center [187, 11] width 96 height 14
click at [141, 15] on icon "undo" at bounding box center [145, 11] width 10 height 10
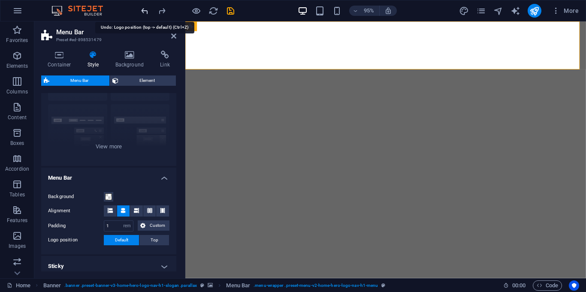
click at [141, 15] on icon "undo" at bounding box center [145, 11] width 10 height 10
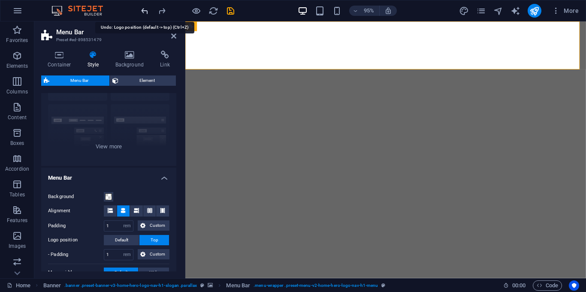
click at [141, 15] on icon "undo" at bounding box center [145, 11] width 10 height 10
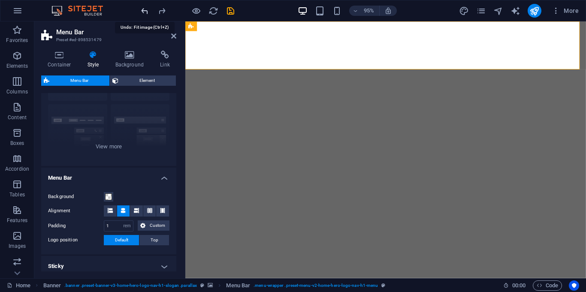
click at [141, 15] on icon "undo" at bounding box center [145, 11] width 10 height 10
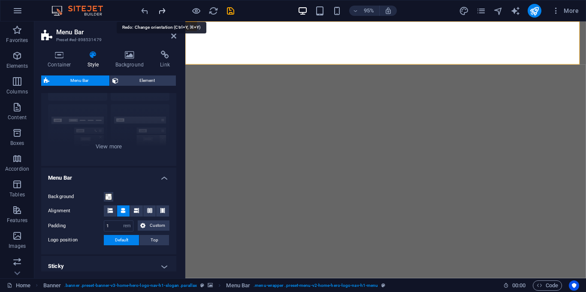
click at [157, 8] on icon "redo" at bounding box center [162, 11] width 10 height 10
click at [173, 35] on icon at bounding box center [173, 36] width 5 height 7
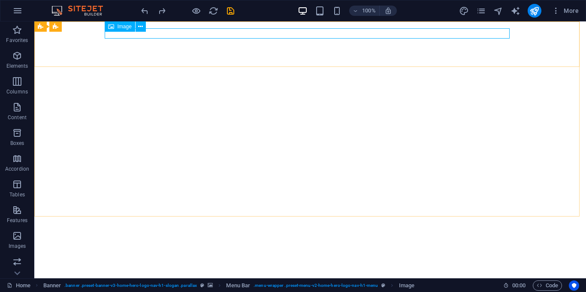
click at [122, 26] on span "Image" at bounding box center [125, 26] width 14 height 5
select select "px"
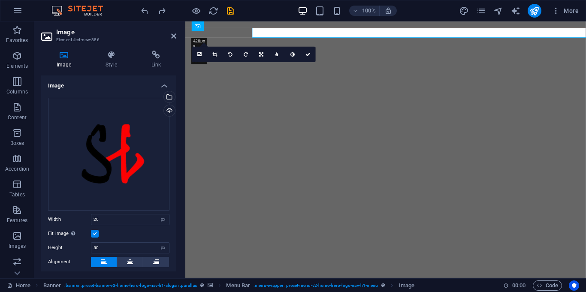
select select "DISABLED_OPTION_VALUE"
click at [123, 26] on header "Image Element #ed-new-386" at bounding box center [108, 32] width 135 height 22
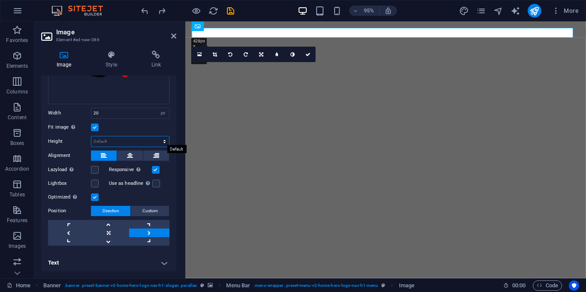
click at [115, 136] on select "Default auto px" at bounding box center [130, 141] width 78 height 10
click at [118, 113] on input "20" at bounding box center [130, 113] width 78 height 10
type input "50"
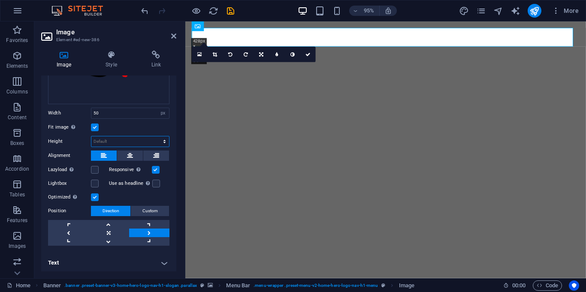
select select "px"
click at [155, 136] on select "Default auto px" at bounding box center [130, 141] width 78 height 10
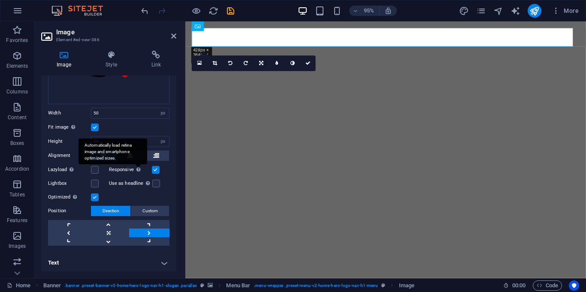
click at [139, 139] on div "Automatically load retina image and smartphone optimized sizes." at bounding box center [113, 152] width 69 height 26
click at [0, 0] on input "Responsive Automatically load retina image and smartphone optimized sizes." at bounding box center [0, 0] width 0 height 0
click at [164, 125] on div "Fit image Automatically fit image to a fixed width and height" at bounding box center [108, 127] width 121 height 10
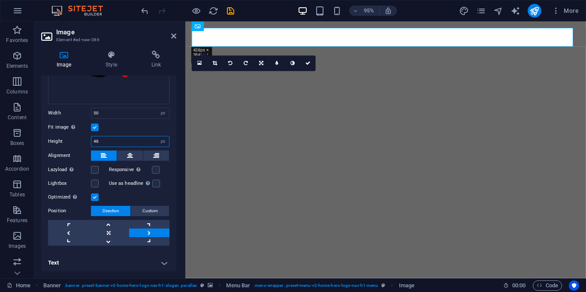
click at [133, 142] on input "46" at bounding box center [130, 141] width 78 height 10
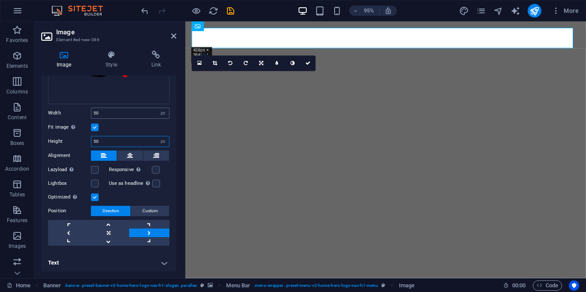
type input "50"
click at [140, 113] on input "50" at bounding box center [130, 113] width 78 height 10
type input "75"
click at [172, 97] on div "Drag files here, click to choose files or select files from Files or our free s…" at bounding box center [108, 119] width 135 height 268
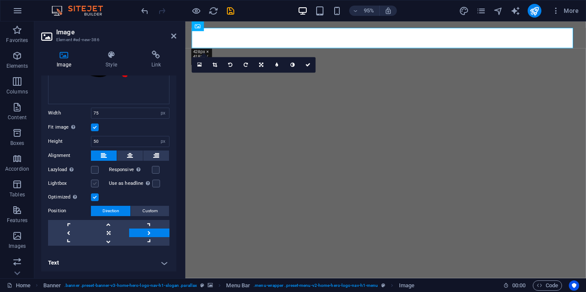
click at [97, 184] on label at bounding box center [95, 184] width 8 height 8
click at [0, 0] on input "Lightbox" at bounding box center [0, 0] width 0 height 0
click at [154, 167] on label at bounding box center [156, 170] width 8 height 8
click at [0, 0] on input "Responsive Automatically load retina image and smartphone optimized sizes." at bounding box center [0, 0] width 0 height 0
click at [155, 183] on label at bounding box center [156, 184] width 8 height 8
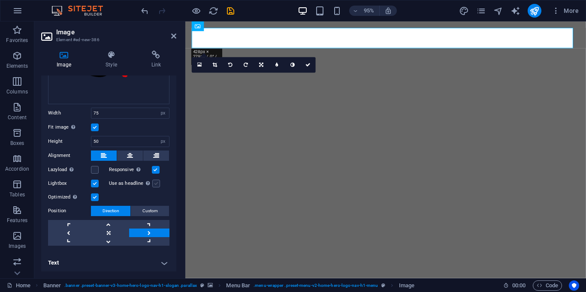
click at [0, 0] on input "Use as headline The image will be wrapped in an H1 headline tag. Useful for giv…" at bounding box center [0, 0] width 0 height 0
click at [107, 241] on link at bounding box center [108, 241] width 40 height 9
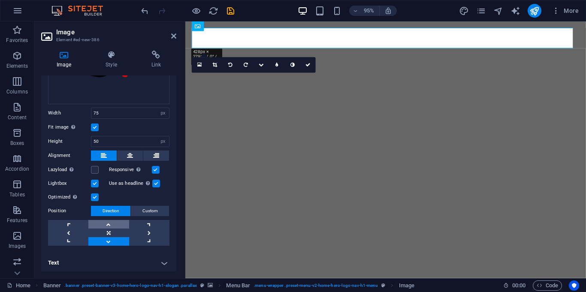
click at [108, 220] on link at bounding box center [108, 224] width 40 height 9
click at [147, 226] on link at bounding box center [149, 224] width 40 height 9
click at [147, 229] on link at bounding box center [149, 233] width 40 height 9
click at [112, 51] on icon at bounding box center [111, 55] width 42 height 9
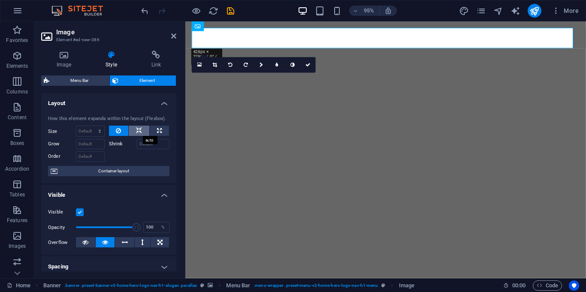
click at [138, 136] on icon at bounding box center [139, 131] width 6 height 10
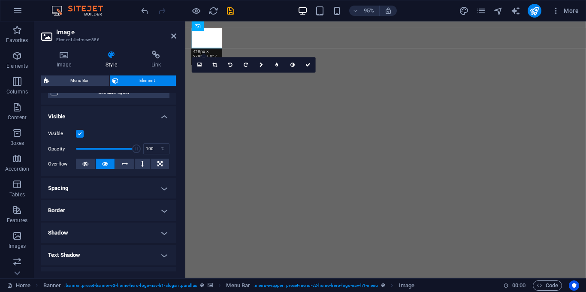
scroll to position [93, 0]
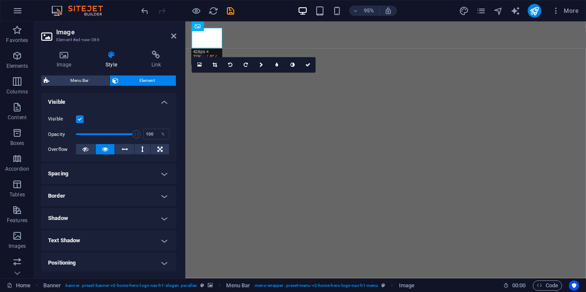
click at [148, 202] on h4 "Border" at bounding box center [108, 196] width 135 height 21
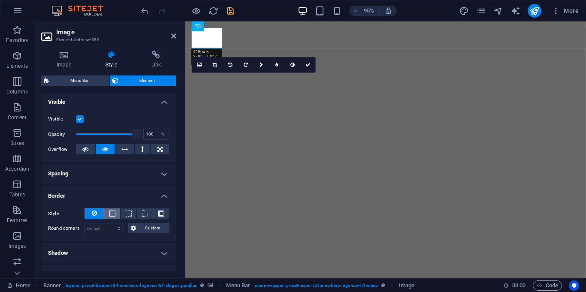
click at [106, 213] on button at bounding box center [112, 214] width 16 height 10
click at [164, 214] on button at bounding box center [161, 214] width 16 height 10
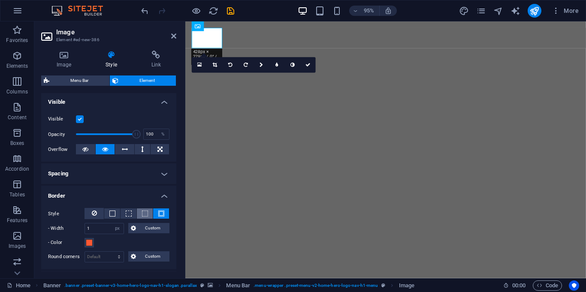
click at [145, 210] on button at bounding box center [145, 214] width 16 height 10
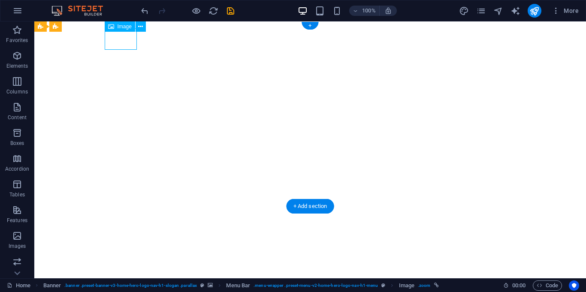
select select "px"
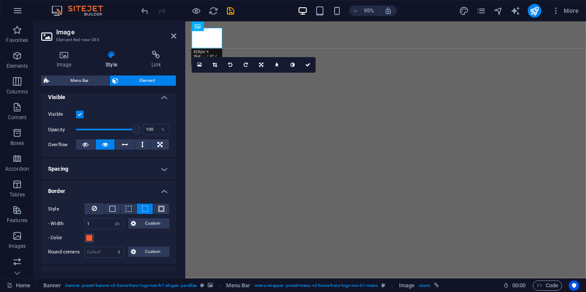
scroll to position [100, 0]
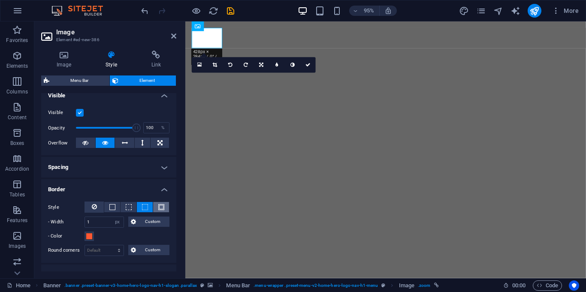
click at [161, 203] on span at bounding box center [162, 207] width 2 height 10
click at [127, 209] on span at bounding box center [129, 207] width 6 height 6
click at [106, 206] on button at bounding box center [112, 207] width 16 height 10
click at [99, 205] on button at bounding box center [94, 207] width 19 height 11
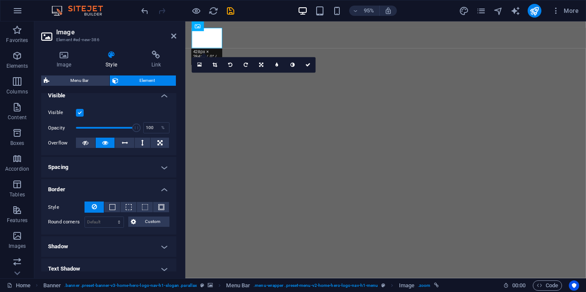
click at [99, 205] on button at bounding box center [94, 207] width 19 height 11
click at [110, 206] on span at bounding box center [112, 207] width 6 height 6
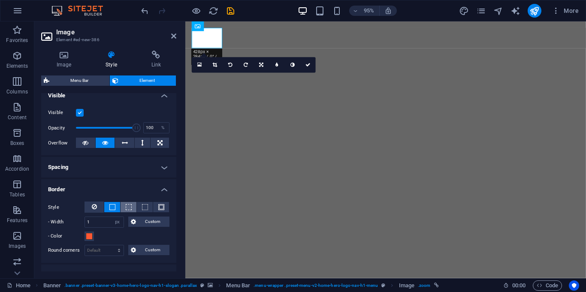
click at [130, 207] on button at bounding box center [129, 207] width 16 height 10
click at [143, 208] on span at bounding box center [145, 207] width 6 height 6
click at [120, 251] on select "Default px rem % vh vw Custom" at bounding box center [104, 250] width 39 height 10
select select "px"
click at [111, 245] on select "Default px rem % vh vw Custom" at bounding box center [104, 250] width 39 height 10
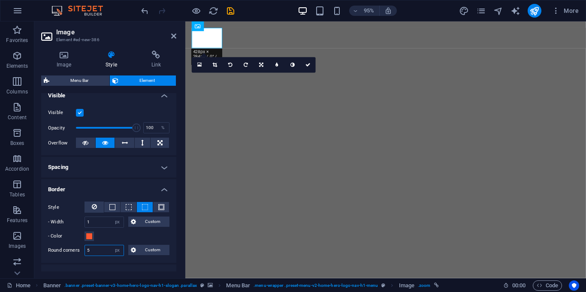
type input "6"
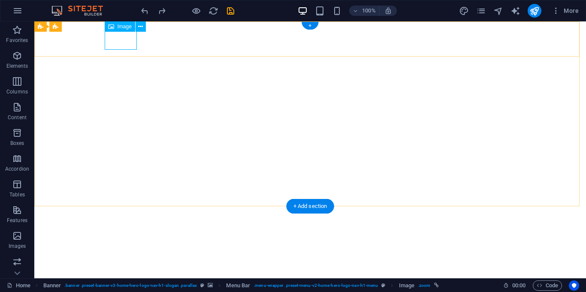
select select "px"
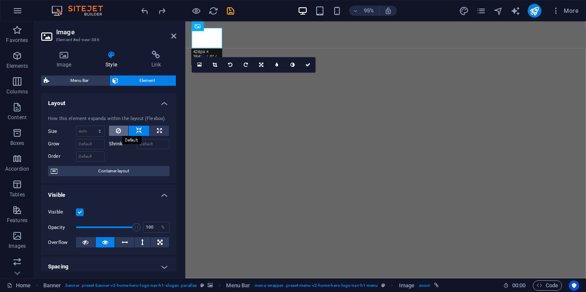
click at [117, 126] on icon at bounding box center [118, 131] width 5 height 10
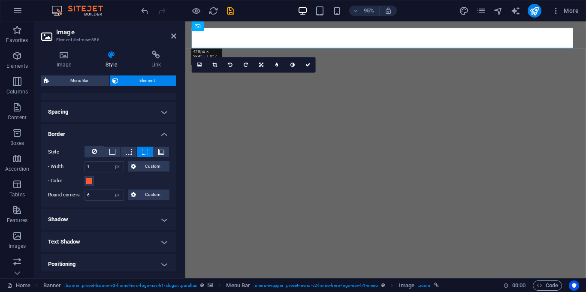
scroll to position [161, 0]
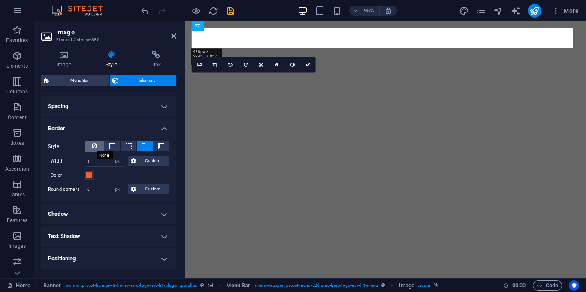
click at [92, 146] on icon at bounding box center [94, 146] width 5 height 10
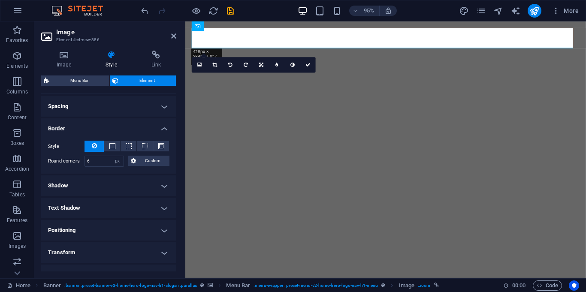
click at [161, 130] on h4 "Border" at bounding box center [108, 125] width 135 height 15
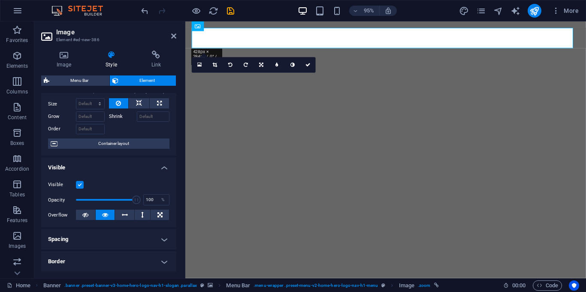
scroll to position [0, 0]
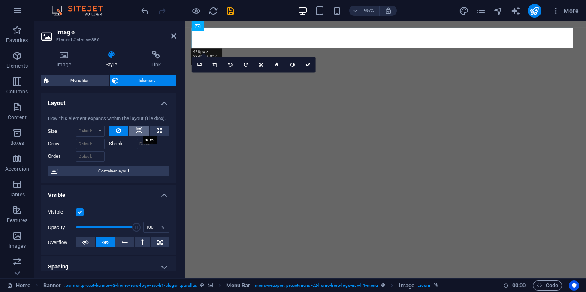
click at [136, 130] on icon at bounding box center [139, 131] width 6 height 10
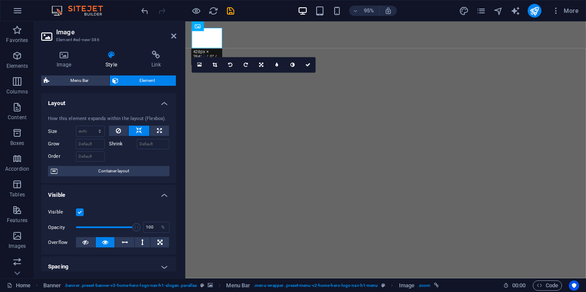
click at [170, 155] on div "How this element expands within the layout (Flexbox). Size Default auto px % 1/…" at bounding box center [108, 146] width 135 height 75
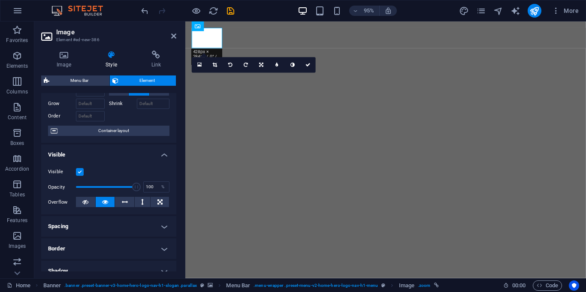
scroll to position [39, 0]
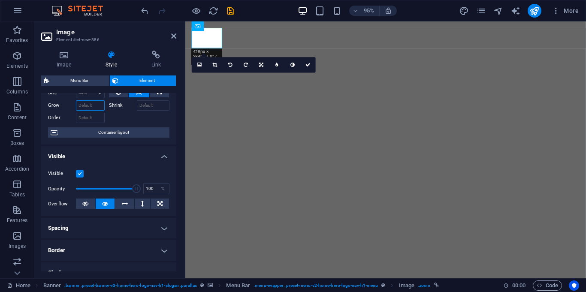
click at [92, 104] on input "Grow" at bounding box center [90, 105] width 29 height 10
type input "1"
type input "3"
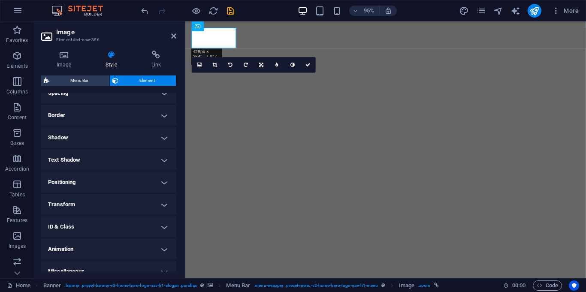
scroll to position [180, 0]
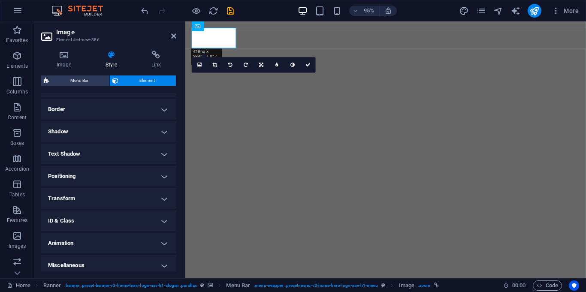
type input "0.5"
click at [161, 129] on h4 "Shadow" at bounding box center [108, 131] width 135 height 21
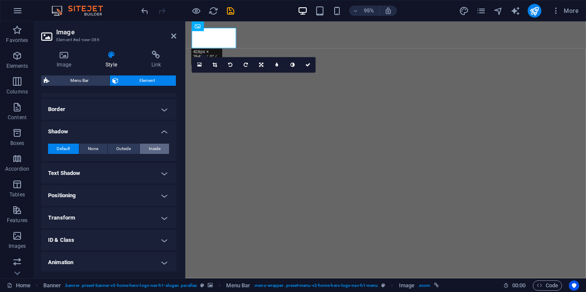
click at [143, 145] on button "Inside" at bounding box center [154, 149] width 29 height 10
type input "2"
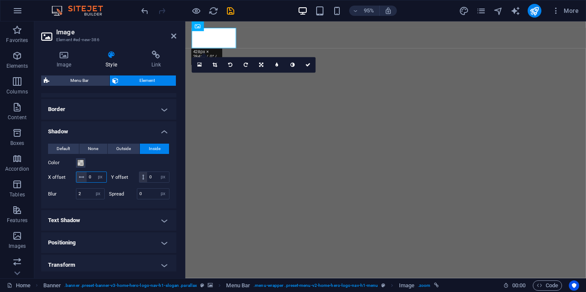
click at [106, 175] on input "0" at bounding box center [97, 177] width 20 height 10
type input "6"
click at [147, 182] on input "0" at bounding box center [158, 177] width 22 height 10
type input "3"
click at [179, 136] on div "Image Style Link Image Drag files here, click to choose files or select files f…" at bounding box center [108, 161] width 149 height 235
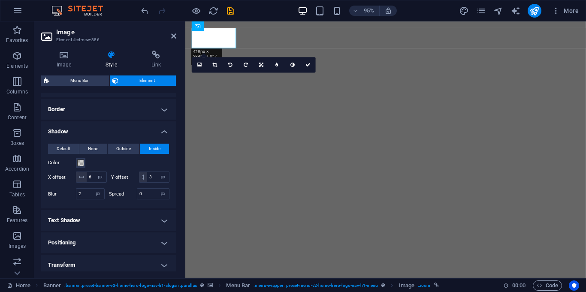
scroll to position [262, 0]
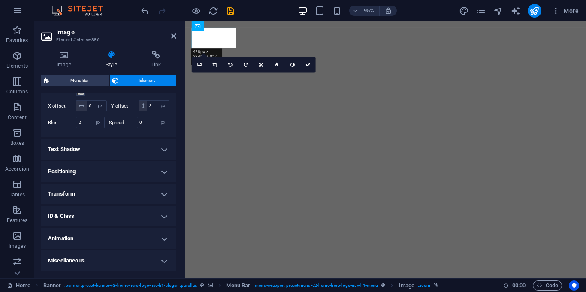
click at [146, 233] on h4 "Animation" at bounding box center [108, 238] width 135 height 21
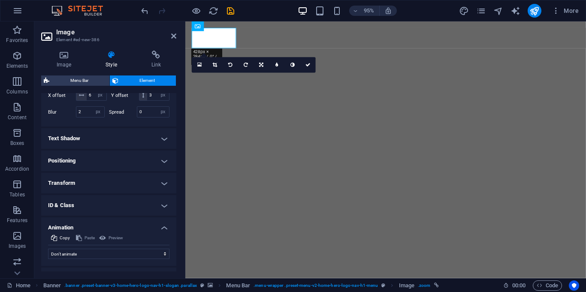
scroll to position [290, 0]
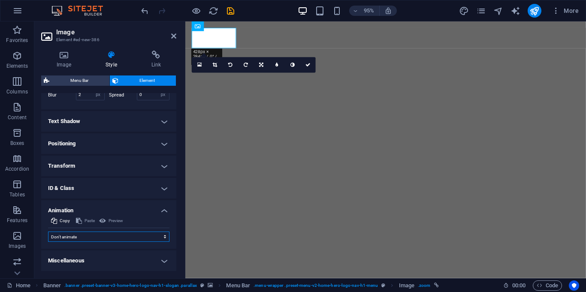
select select "pulse"
click at [48, 232] on select "Don't animate Show / Hide Slide up/down Zoom in/out Slide left to right Slide r…" at bounding box center [108, 237] width 121 height 10
select select "scroll"
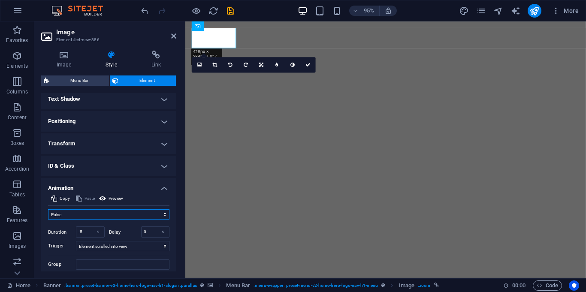
scroll to position [302, 0]
click at [85, 237] on div ".5 s ms" at bounding box center [90, 231] width 29 height 11
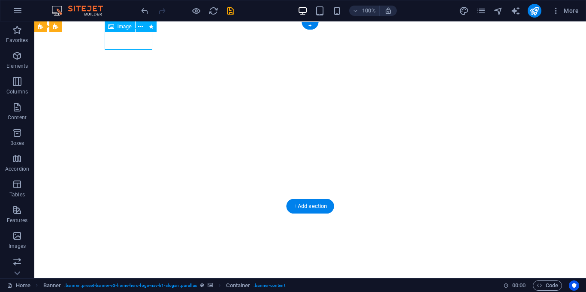
select select "px"
select select "pulse"
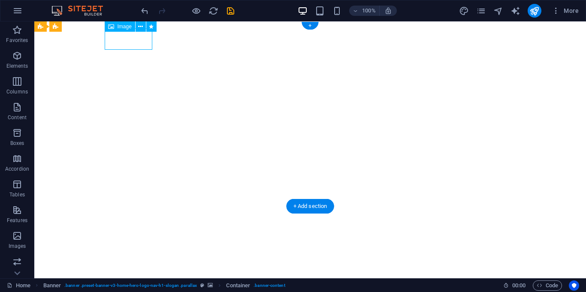
select select "s"
select select "scroll"
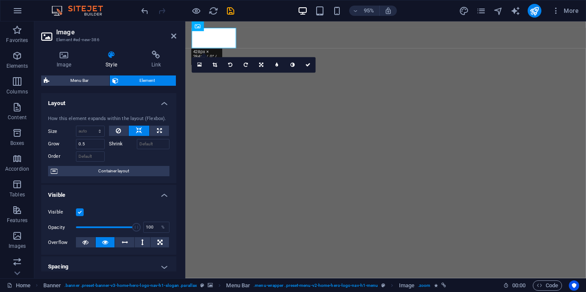
click at [120, 204] on div "Visible Opacity 100 % Overflow" at bounding box center [108, 227] width 135 height 55
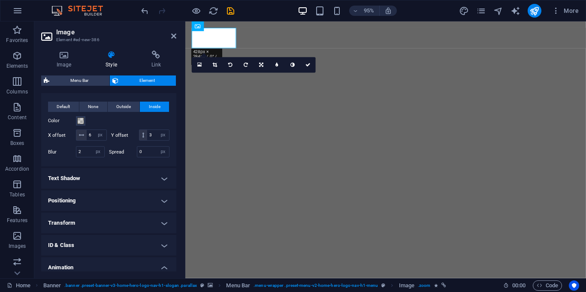
scroll to position [340, 0]
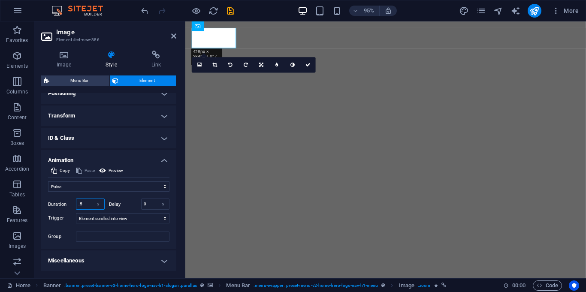
click at [83, 205] on input ".5" at bounding box center [90, 204] width 28 height 10
type input "1"
click at [76, 214] on select "No automatic trigger On page load Element scrolled into view" at bounding box center [123, 218] width 94 height 10
select select "scroll"
click at [76, 214] on select "No automatic trigger On page load Element scrolled into view" at bounding box center [123, 218] width 94 height 10
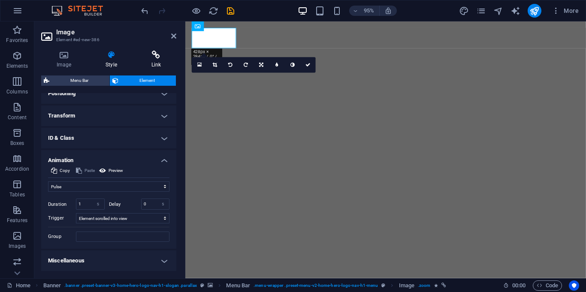
click at [160, 56] on icon at bounding box center [156, 55] width 40 height 9
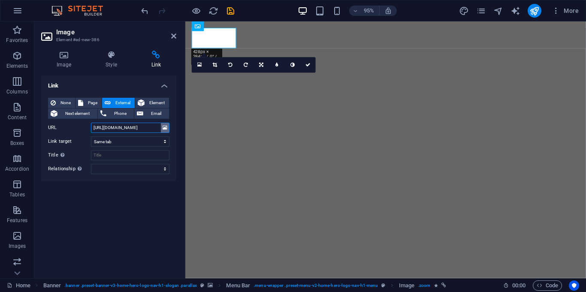
scroll to position [0, 116]
drag, startPoint x: 132, startPoint y: 130, endPoint x: 130, endPoint y: 206, distance: 76.0
click at [130, 206] on div "Link None Page External Element Next element Phone Email Page Home Subpage Lega…" at bounding box center [108, 174] width 135 height 196
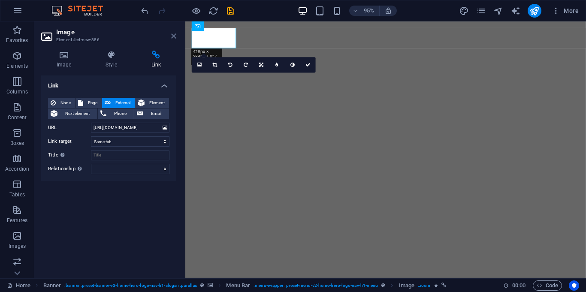
click at [174, 39] on link at bounding box center [173, 36] width 5 height 7
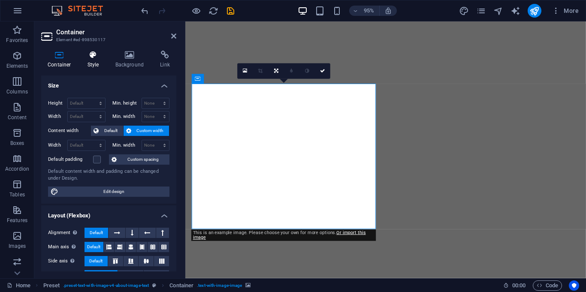
click at [97, 59] on h4 "Style" at bounding box center [95, 60] width 28 height 18
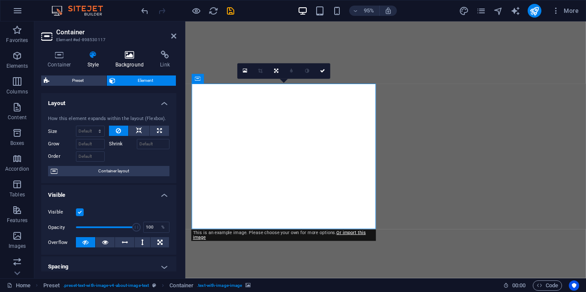
click at [125, 60] on h4 "Background" at bounding box center [131, 60] width 45 height 18
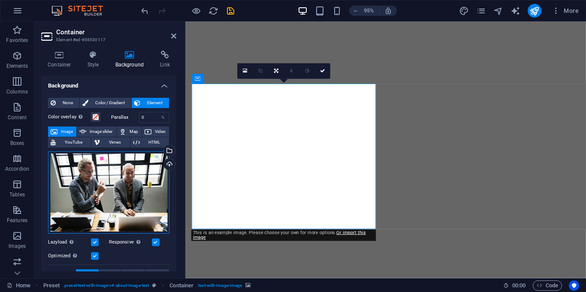
click at [120, 180] on div "Drag files here, click to choose files or select files from Files or our free s…" at bounding box center [108, 192] width 121 height 82
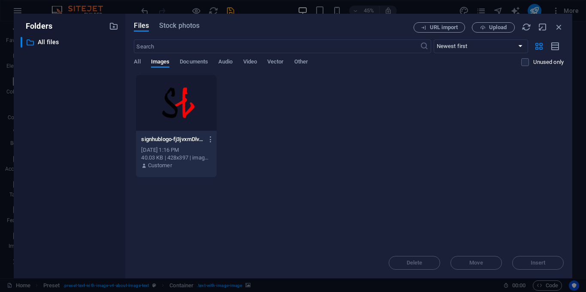
click at [185, 107] on div at bounding box center [176, 103] width 80 height 56
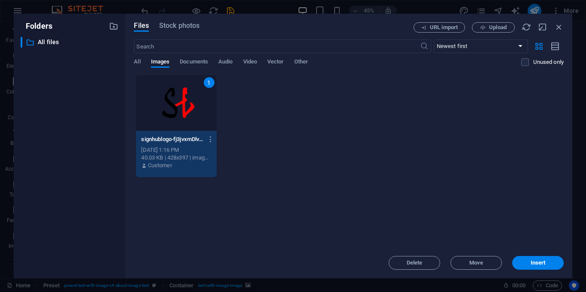
click at [185, 107] on div "1" at bounding box center [176, 103] width 80 height 56
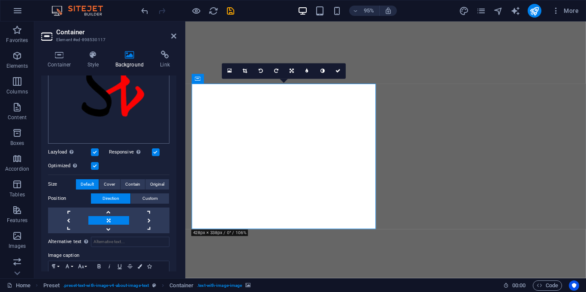
scroll to position [121, 0]
click at [102, 183] on button "Cover" at bounding box center [109, 184] width 21 height 10
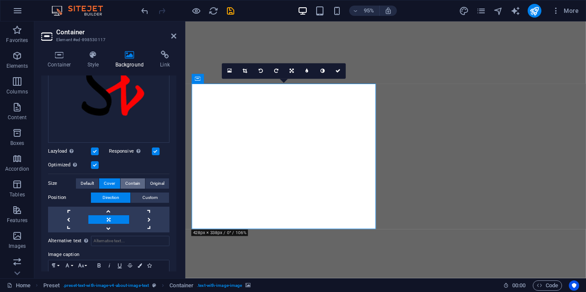
click at [129, 184] on span "Contain" at bounding box center [132, 184] width 15 height 10
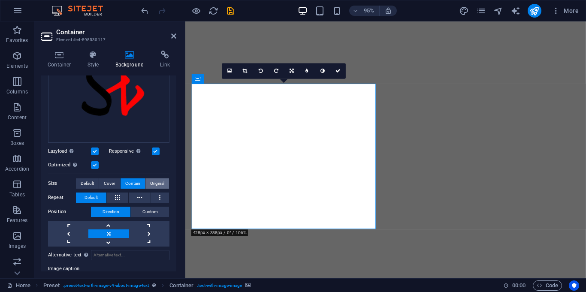
click at [159, 185] on span "Original" at bounding box center [157, 184] width 14 height 10
click at [105, 183] on span "Cover" at bounding box center [109, 184] width 11 height 10
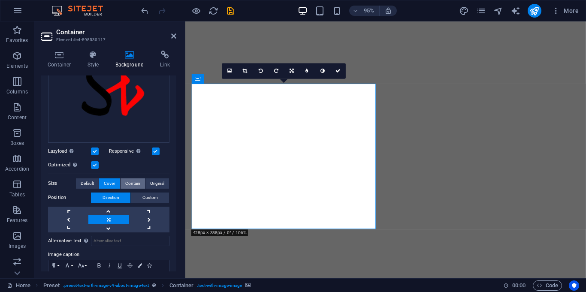
scroll to position [163, 0]
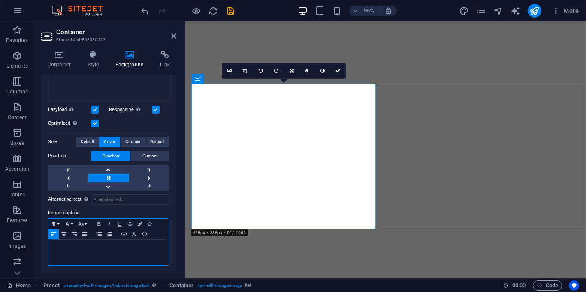
click at [105, 253] on div at bounding box center [108, 253] width 121 height 26
click at [151, 258] on div "Signhub Pvt. Ltd" at bounding box center [108, 253] width 121 height 26
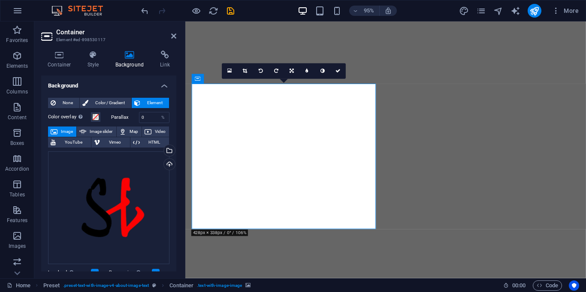
click at [162, 88] on h4 "Background" at bounding box center [108, 83] width 135 height 15
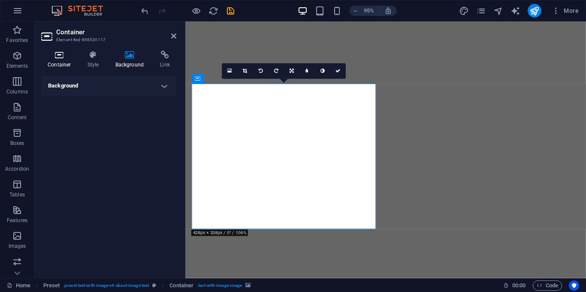
click at [59, 53] on icon at bounding box center [59, 55] width 36 height 9
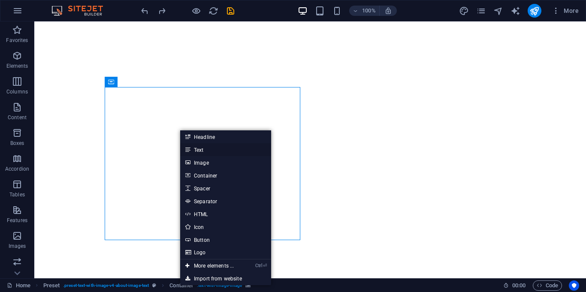
click at [206, 150] on link "Text" at bounding box center [225, 149] width 91 height 13
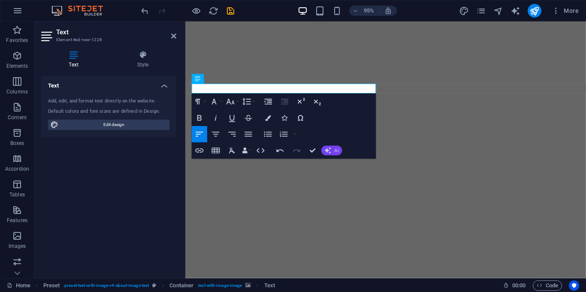
click at [329, 149] on icon "button" at bounding box center [328, 151] width 6 height 6
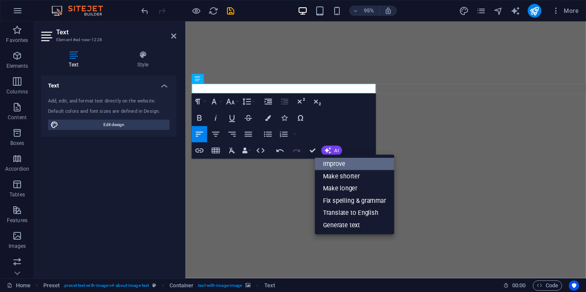
click at [333, 164] on link "Improve" at bounding box center [354, 164] width 79 height 12
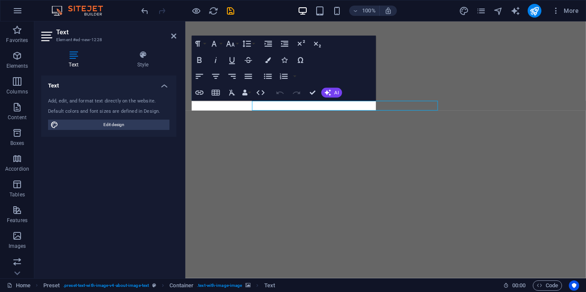
click at [115, 111] on div "Default colors and font sizes are defined in Design." at bounding box center [108, 111] width 121 height 7
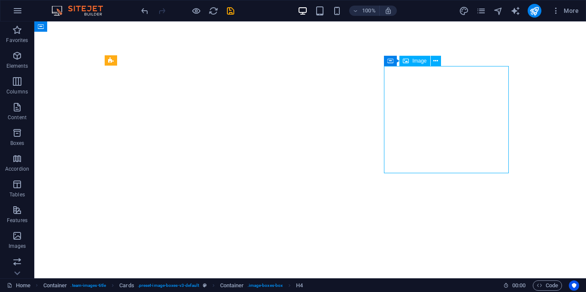
select select "vw"
select select "px"
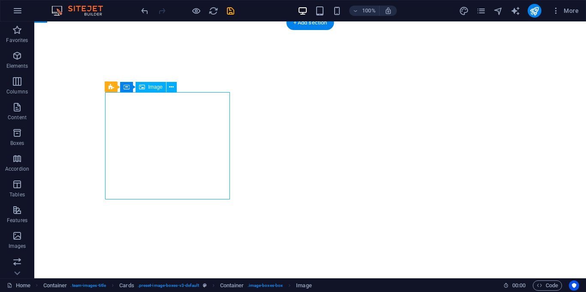
select select "vw"
select select "px"
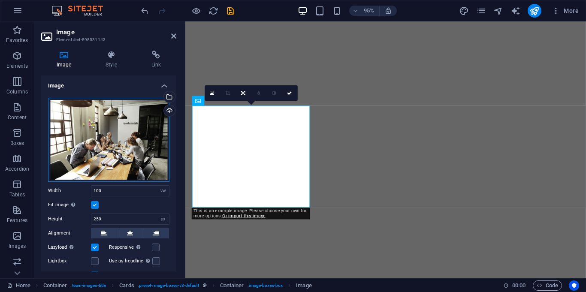
click at [121, 134] on div "Drag files here, click to choose files or select files from Files or our free s…" at bounding box center [108, 140] width 121 height 84
click at [121, 134] on body "SignHub Pvt. Ltd Home Favorites Elements Columns Content Boxes Accordion Tables…" at bounding box center [293, 146] width 586 height 292
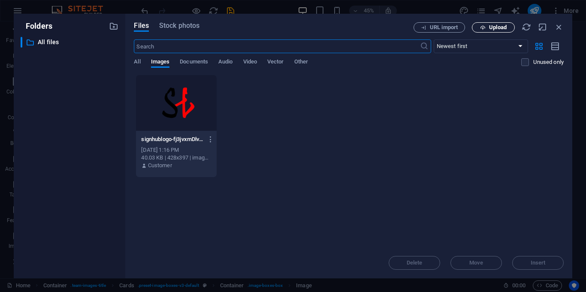
click at [489, 25] on span "Upload" at bounding box center [498, 27] width 18 height 5
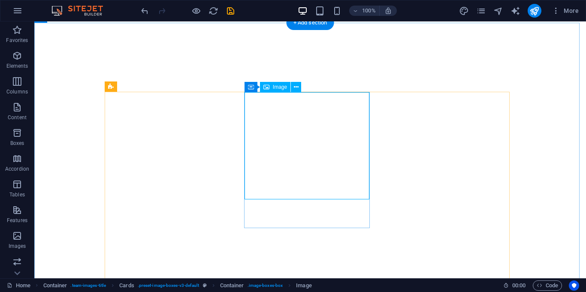
select select "vw"
select select "px"
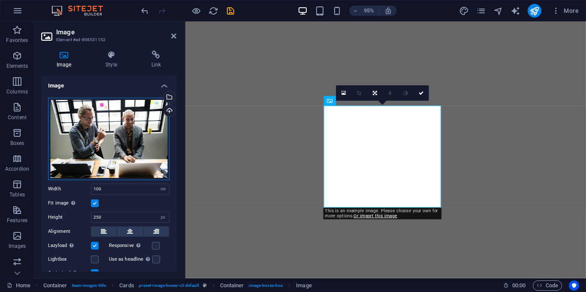
click at [138, 136] on div "Drag files here, click to choose files or select files from Files or our free s…" at bounding box center [108, 139] width 121 height 82
click at [138, 136] on body "SignHub Pvt. Ltd Home Favorites Elements Columns Content Boxes Accordion Tables…" at bounding box center [293, 146] width 586 height 292
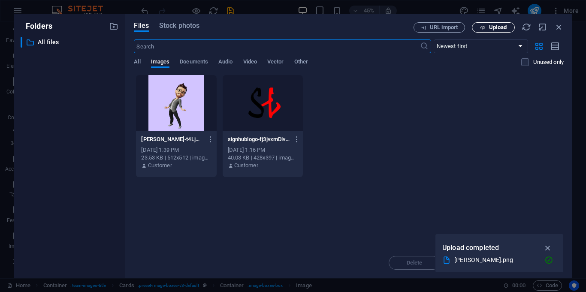
click at [488, 29] on span "Upload" at bounding box center [493, 28] width 35 height 6
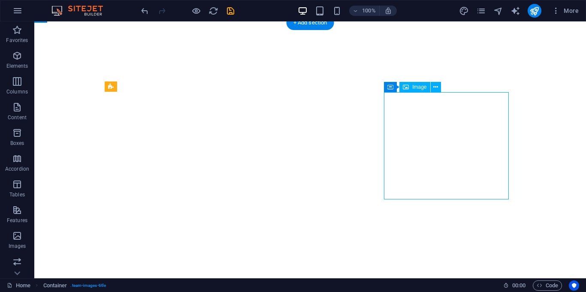
select select "vw"
select select "px"
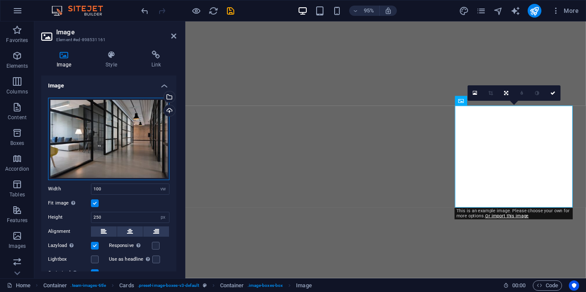
click at [100, 145] on div "Drag files here, click to choose files or select files from Files or our free s…" at bounding box center [108, 139] width 121 height 82
click at [100, 145] on body "SignHub Pvt. Ltd Home Favorites Elements Columns Content Boxes Accordion Tables…" at bounding box center [293, 146] width 586 height 292
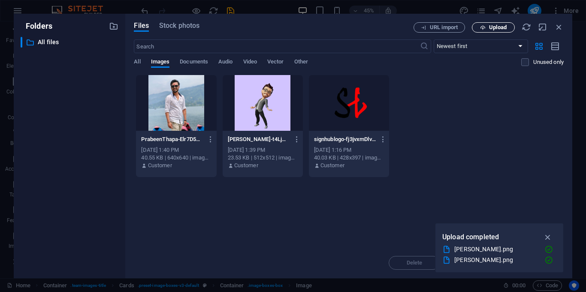
click at [494, 27] on span "Upload" at bounding box center [498, 27] width 18 height 5
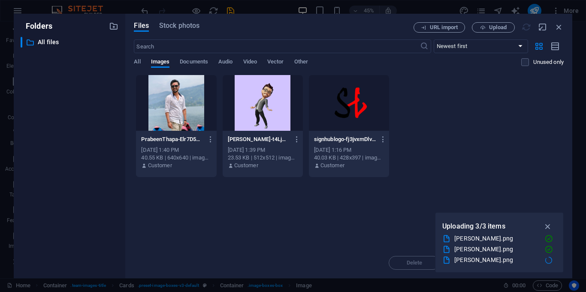
click at [378, 64] on div "All Images Documents Audio Video Vector Other" at bounding box center [328, 66] width 388 height 16
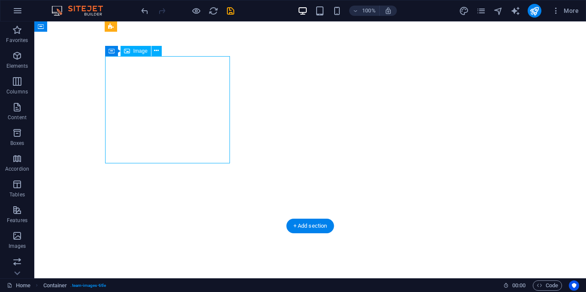
select select "vw"
select select "px"
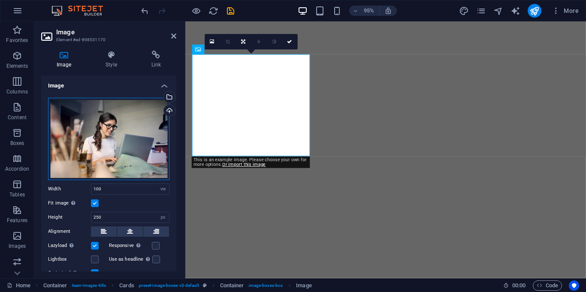
click at [127, 138] on div "Drag files here, click to choose files or select files from Files or our free s…" at bounding box center [108, 139] width 121 height 82
click at [127, 138] on body "SignHub Pvt. Ltd Home Favorites Elements Columns Content Boxes Accordion Tables…" at bounding box center [293, 146] width 586 height 292
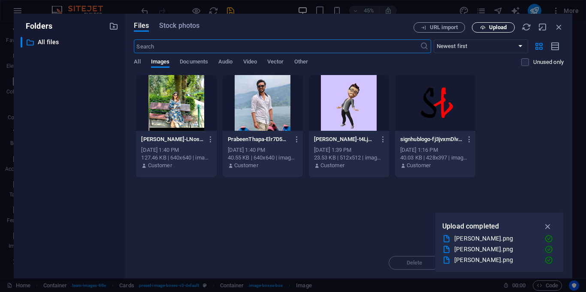
click at [500, 29] on span "Upload" at bounding box center [498, 27] width 18 height 5
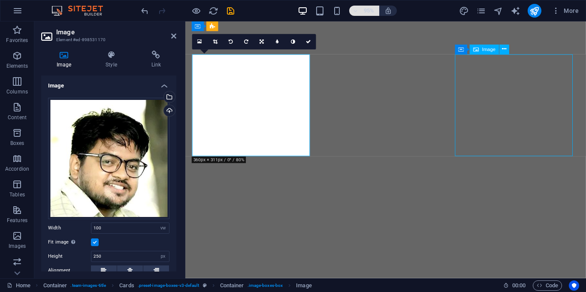
select select "vw"
select select "px"
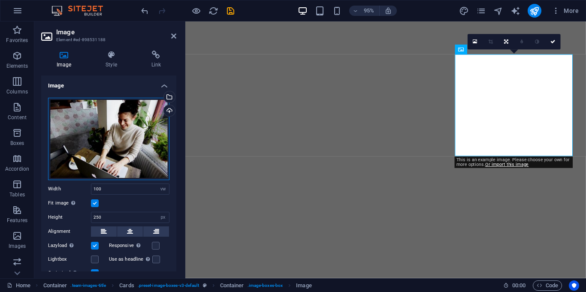
click at [107, 141] on div "Drag files here, click to choose files or select files from Files or our free s…" at bounding box center [108, 139] width 121 height 82
click at [107, 141] on body "SignHub Pvt. Ltd Home Favorites Elements Columns Content Boxes Accordion Tables…" at bounding box center [293, 146] width 586 height 292
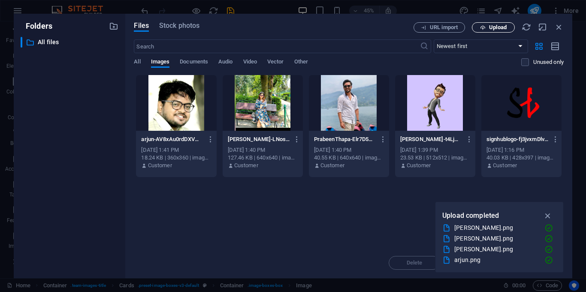
click at [491, 31] on button "Upload" at bounding box center [493, 27] width 43 height 10
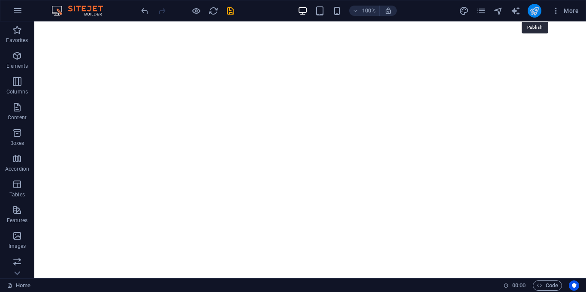
click at [530, 10] on icon "publish" at bounding box center [535, 11] width 10 height 10
